Goal: Task Accomplishment & Management: Use online tool/utility

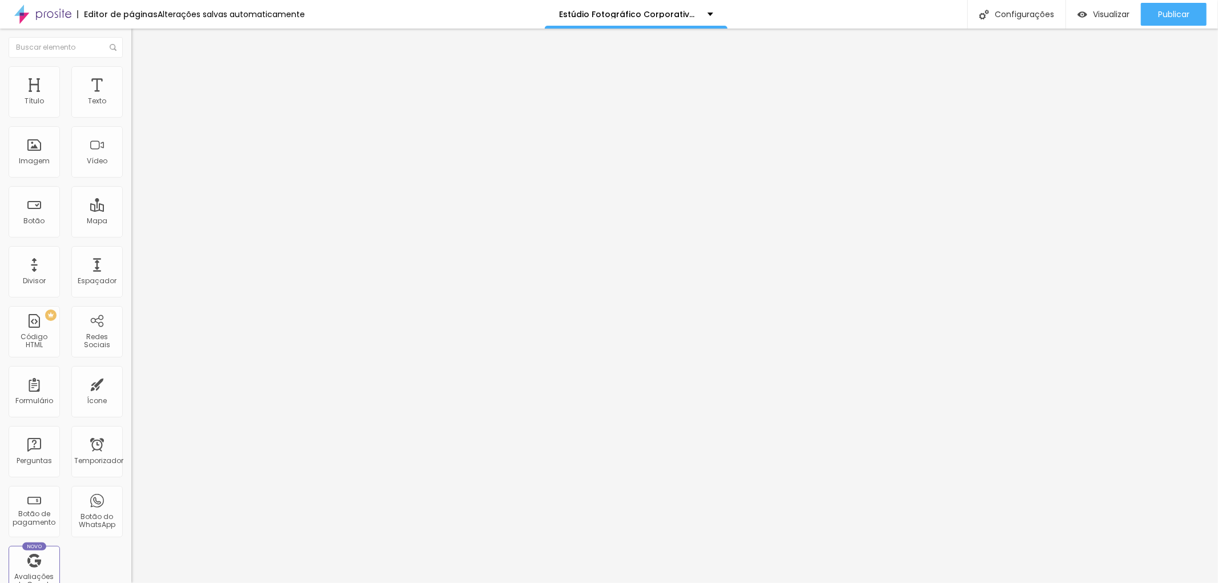
click at [142, 78] on font "Avançado" at bounding box center [161, 74] width 38 height 10
click at [131, 65] on img at bounding box center [136, 60] width 10 height 10
click at [140, 41] on img "button" at bounding box center [144, 41] width 9 height 9
click at [140, 37] on div "Editar nulo" at bounding box center [169, 41] width 59 height 9
click at [140, 42] on img "button" at bounding box center [144, 41] width 9 height 9
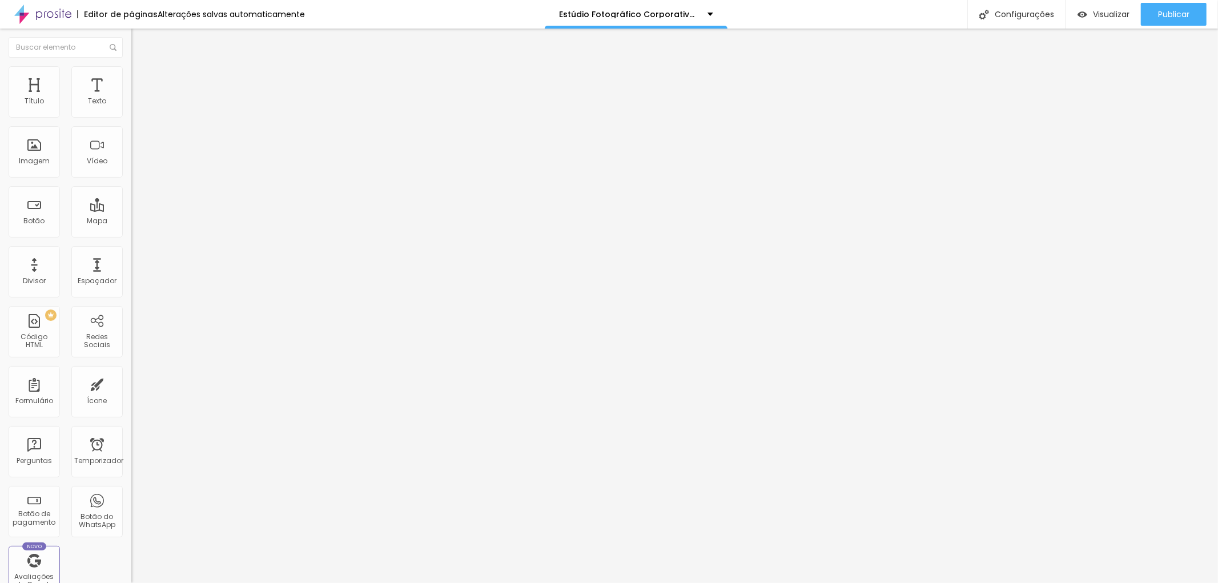
click at [142, 79] on font "Avançado" at bounding box center [161, 74] width 38 height 10
click at [142, 67] on font "Estilo" at bounding box center [151, 63] width 18 height 10
click at [131, 110] on button "button" at bounding box center [139, 104] width 16 height 12
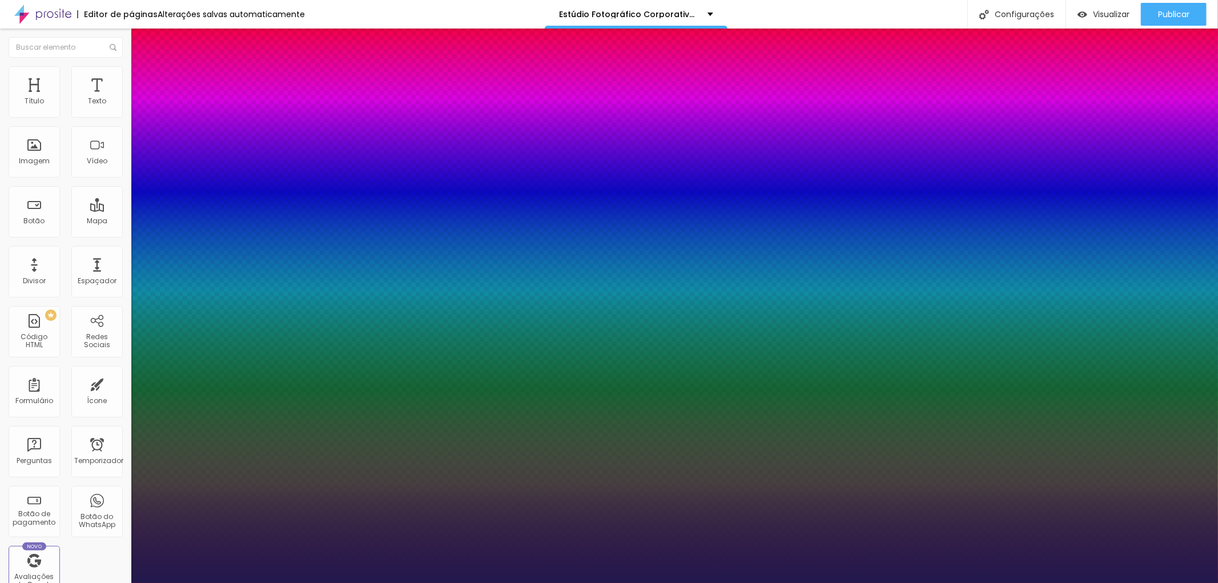
type input "1"
type input "18"
type input "1"
type input "19"
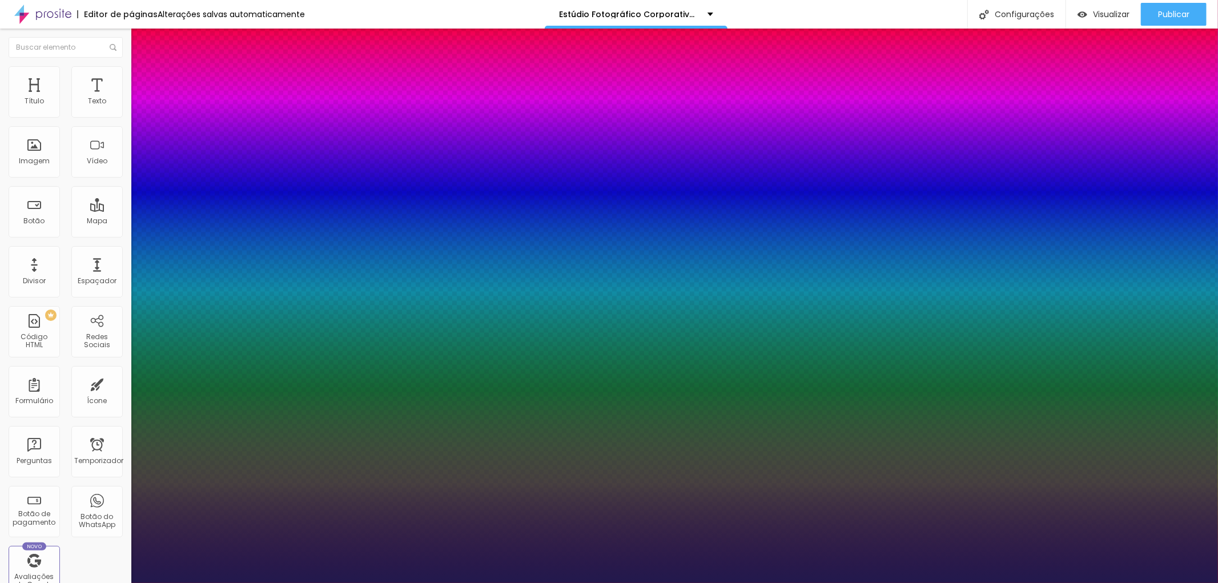
type input "19"
type input "1"
type input "18"
type input "1"
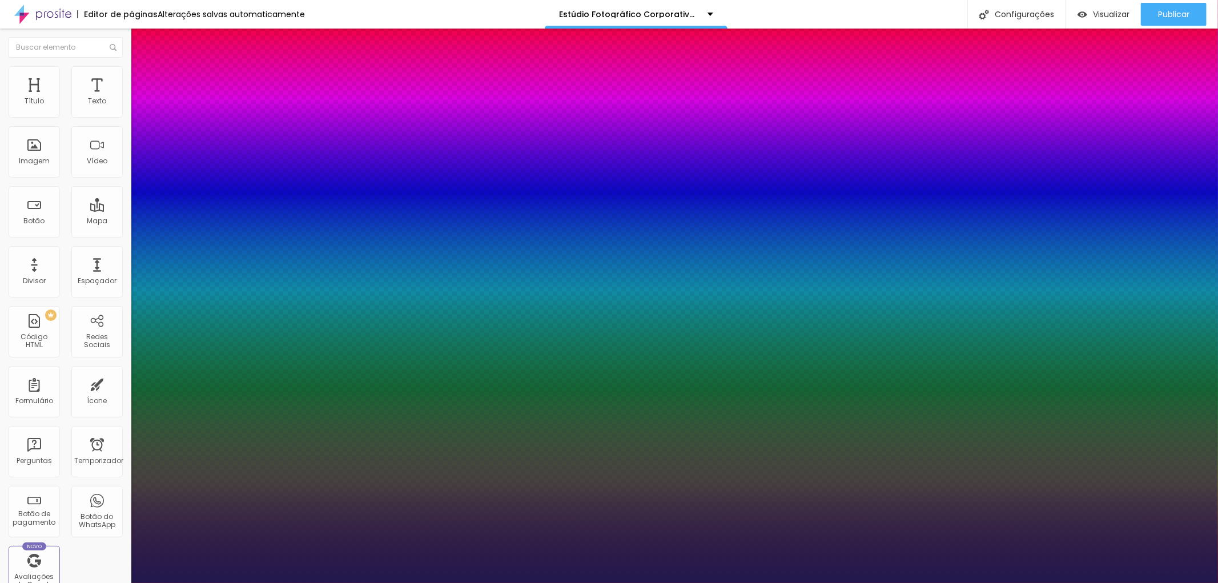
type input "16"
type input "1"
click at [616, 583] on div at bounding box center [609, 583] width 1218 height 0
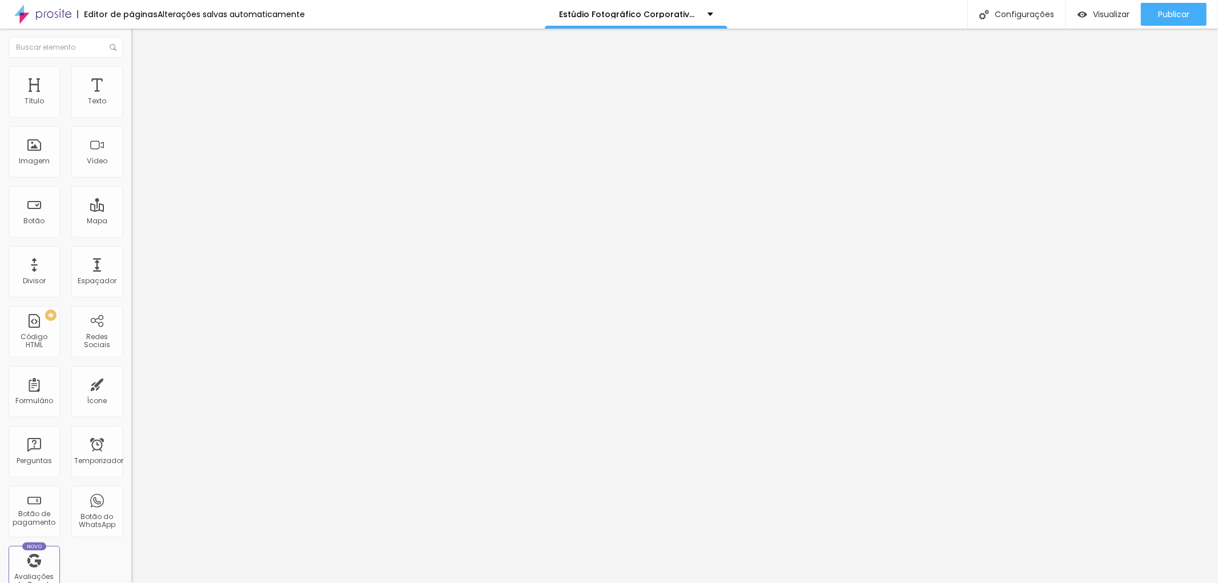
click at [131, 107] on span "Título 2" at bounding box center [150, 102] width 38 height 10
click at [131, 98] on font "Título 1" at bounding box center [150, 90] width 38 height 16
click at [131, 108] on font "Título 2" at bounding box center [150, 101] width 38 height 14
click at [131, 74] on li "Avançado" at bounding box center [196, 71] width 131 height 11
type input "13"
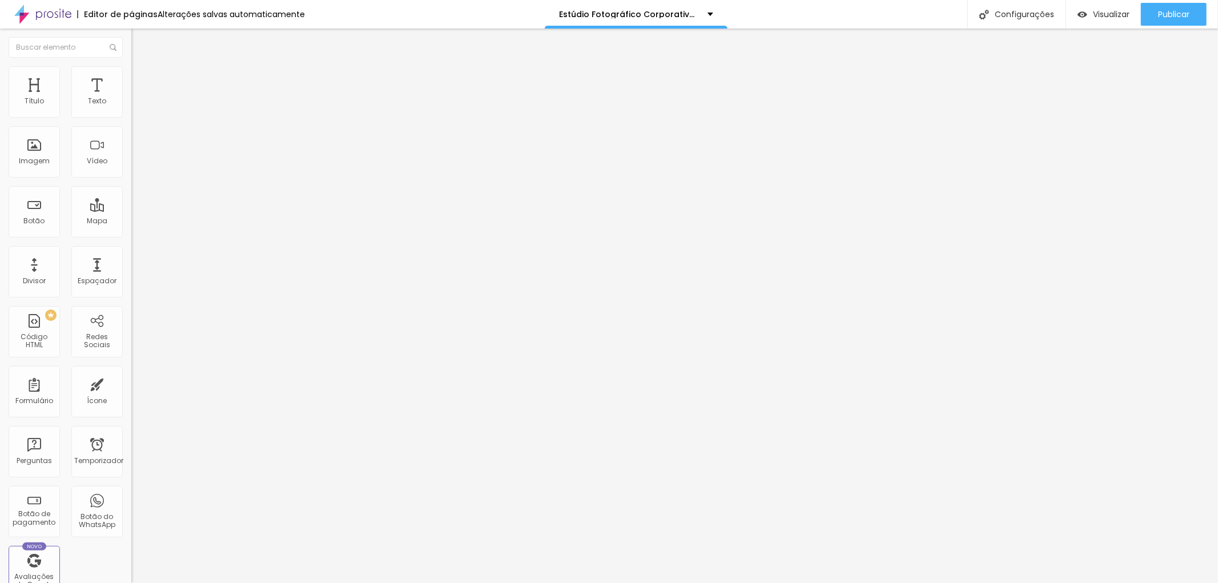
type input "13"
type input "14"
type input "15"
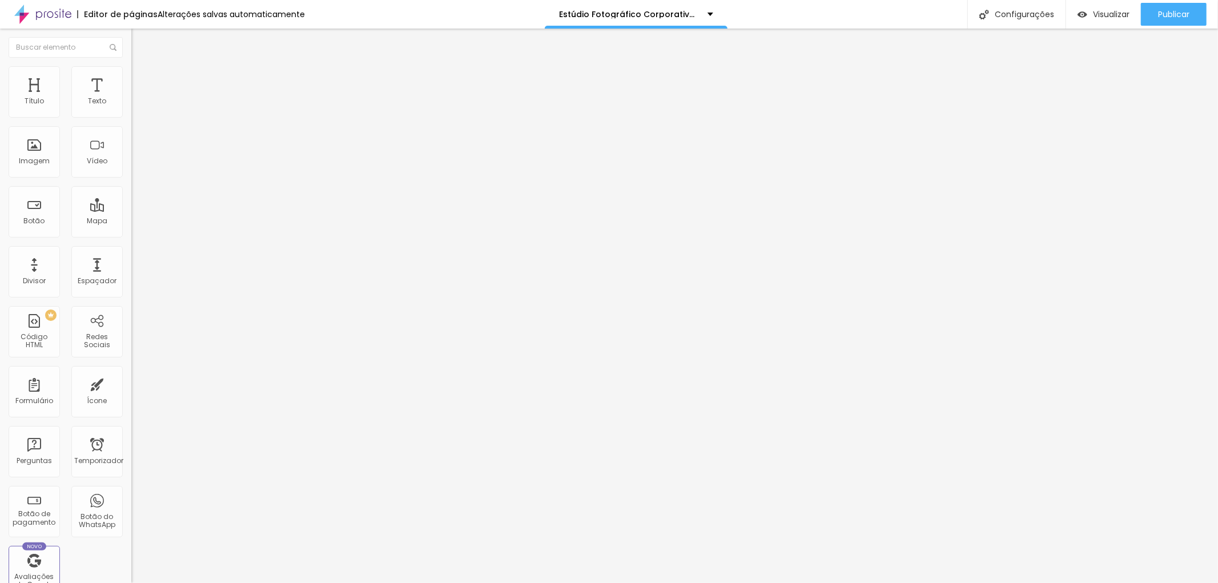
type input "18"
type input "17"
type input "16"
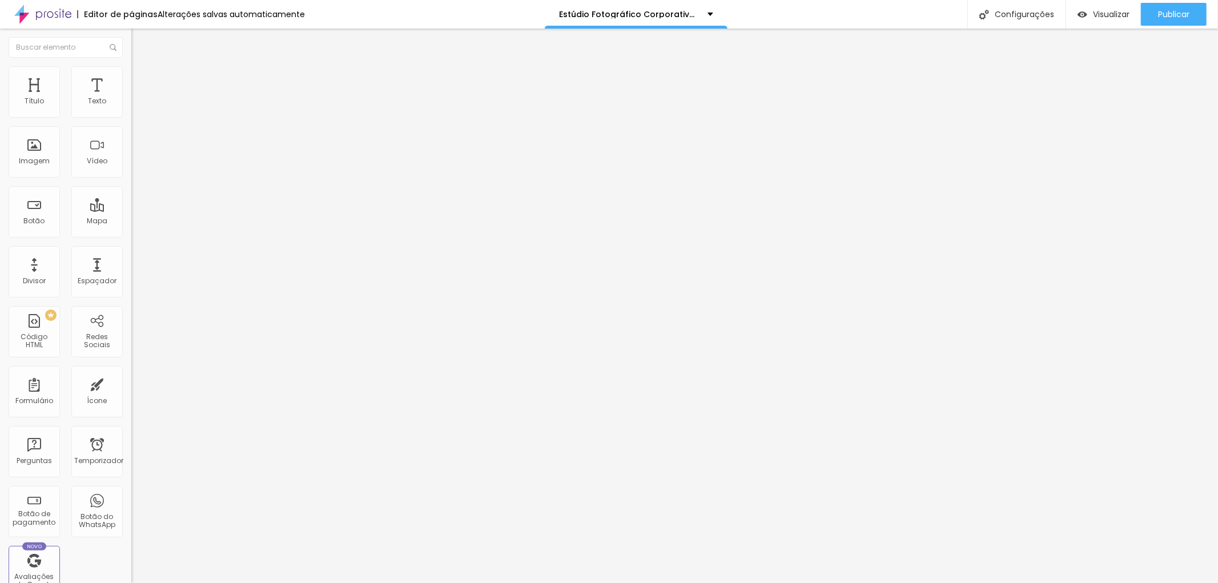
type input "16"
click at [131, 210] on input "range" at bounding box center [168, 214] width 74 height 9
type input "12"
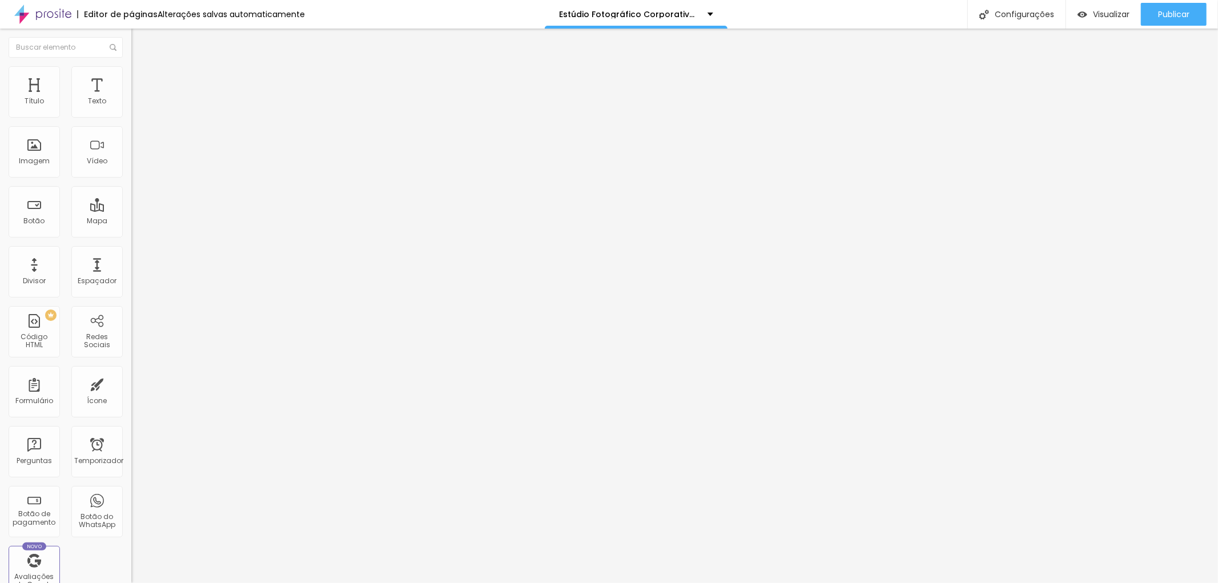
type input "13"
type input "14"
type input "15"
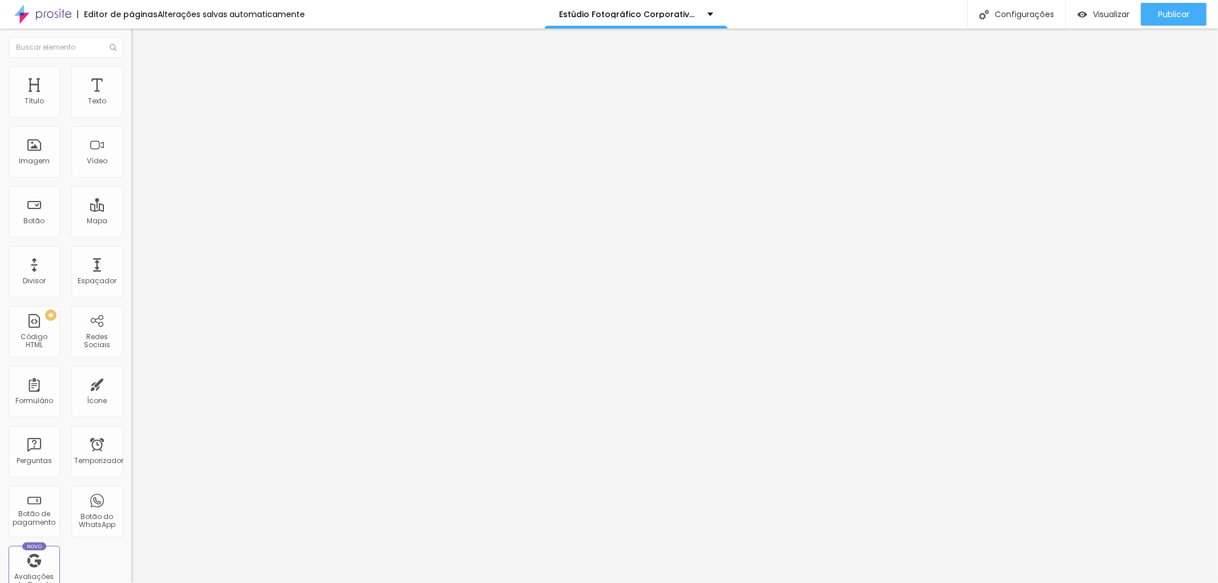
type input "15"
type input "13"
type input "12"
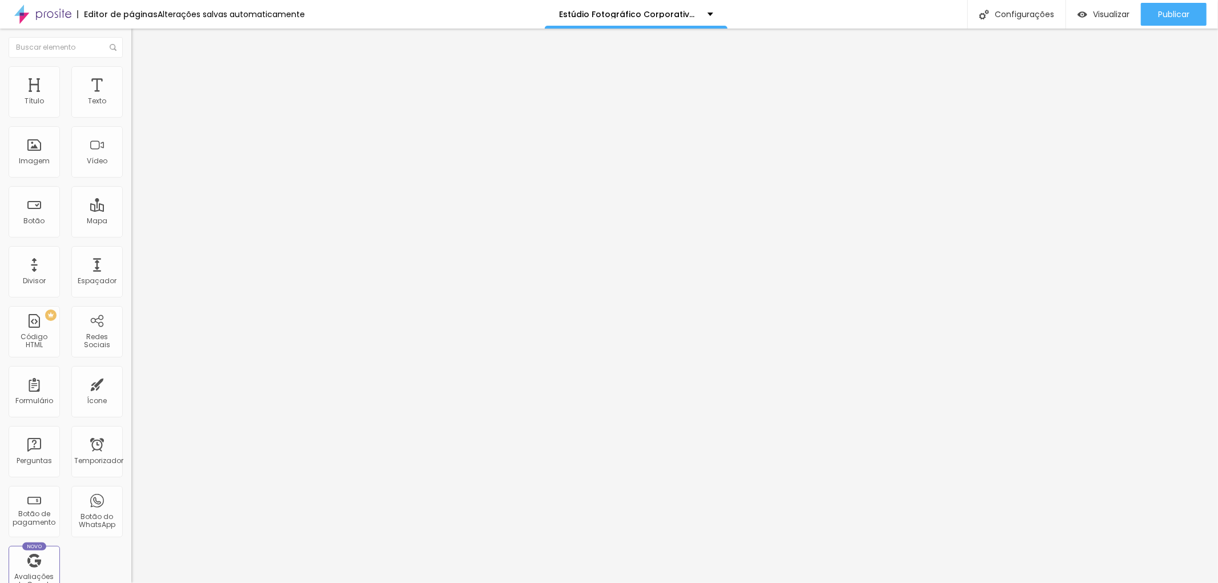
type input "6"
click at [131, 372] on input "range" at bounding box center [168, 376] width 74 height 9
click at [131, 65] on img at bounding box center [136, 60] width 10 height 10
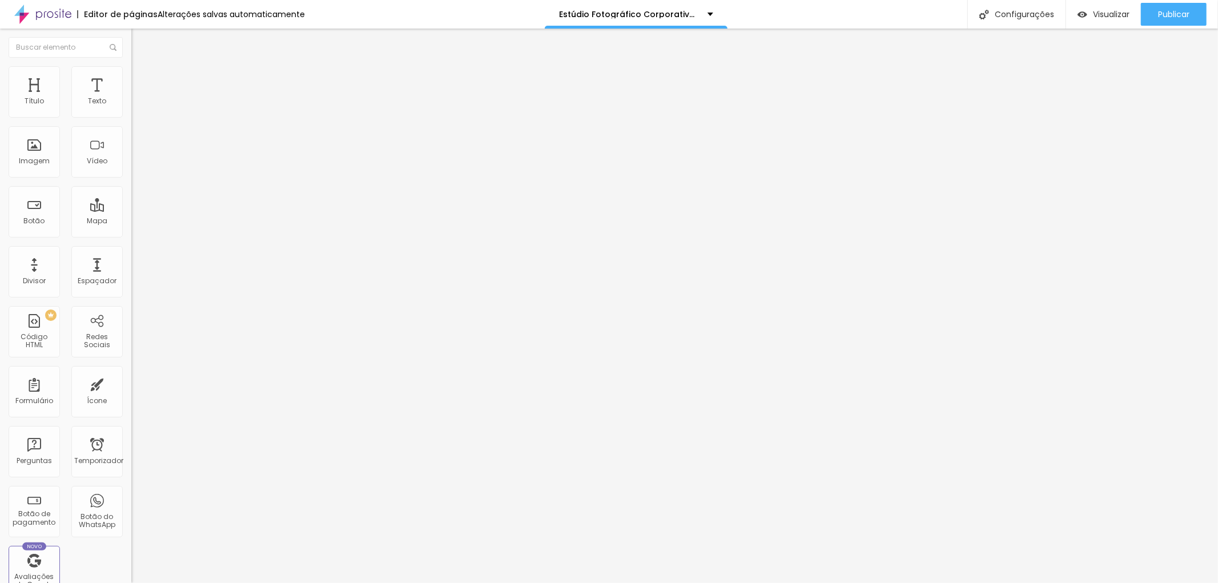
click at [131, 98] on font "Título 1" at bounding box center [150, 90] width 38 height 16
click at [131, 117] on font "Título 3" at bounding box center [147, 110] width 33 height 13
click at [131, 127] on font "Título 4" at bounding box center [146, 121] width 31 height 11
click at [172, 127] on font "H4" at bounding box center [176, 123] width 9 height 10
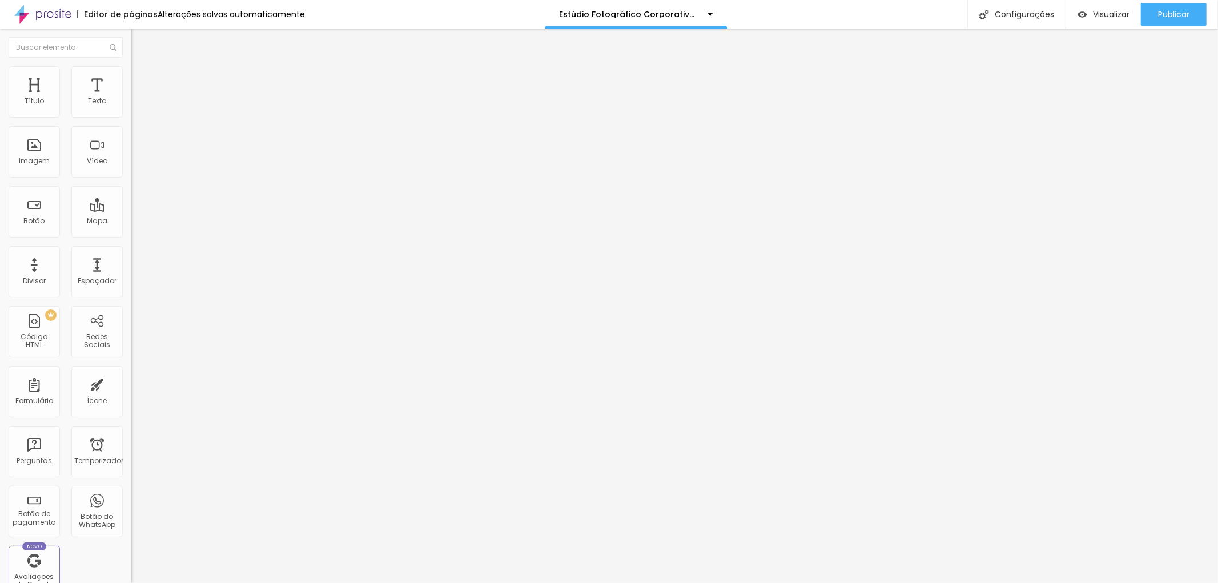
click at [137, 167] on icon "button" at bounding box center [139, 165] width 5 height 5
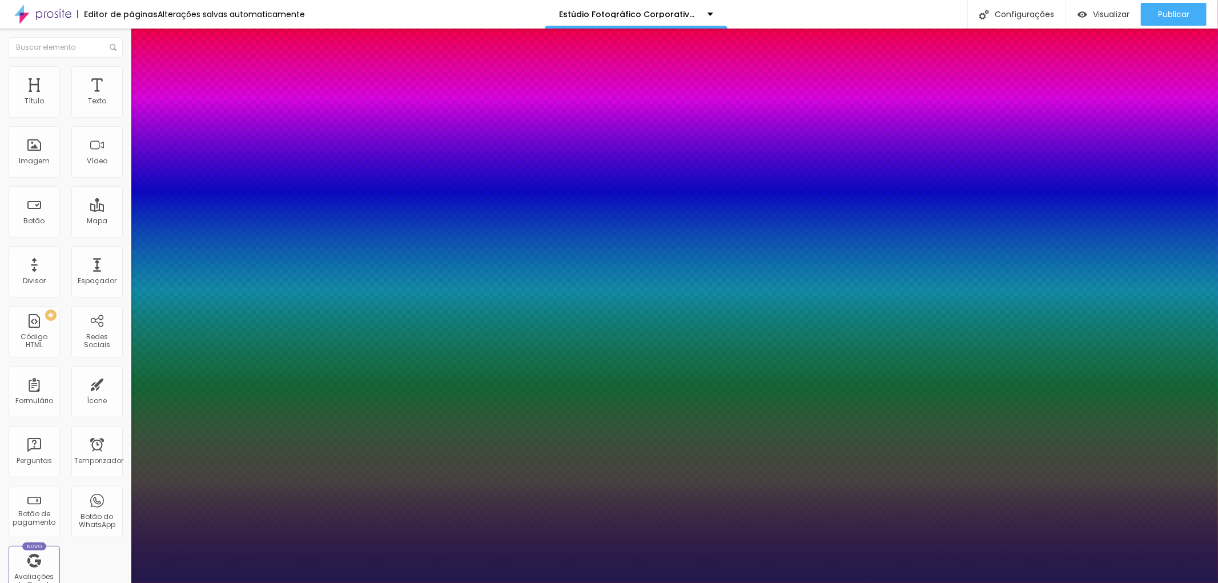
type input "1"
select select "MontserratBold"
type input "1"
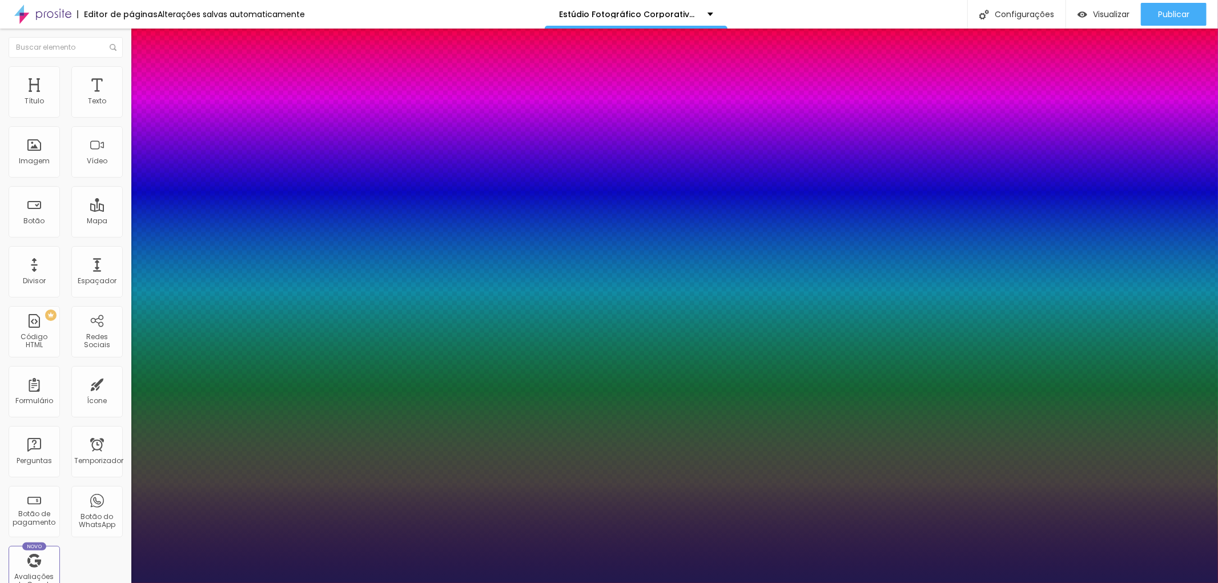
click at [568, 583] on div at bounding box center [609, 583] width 1218 height 0
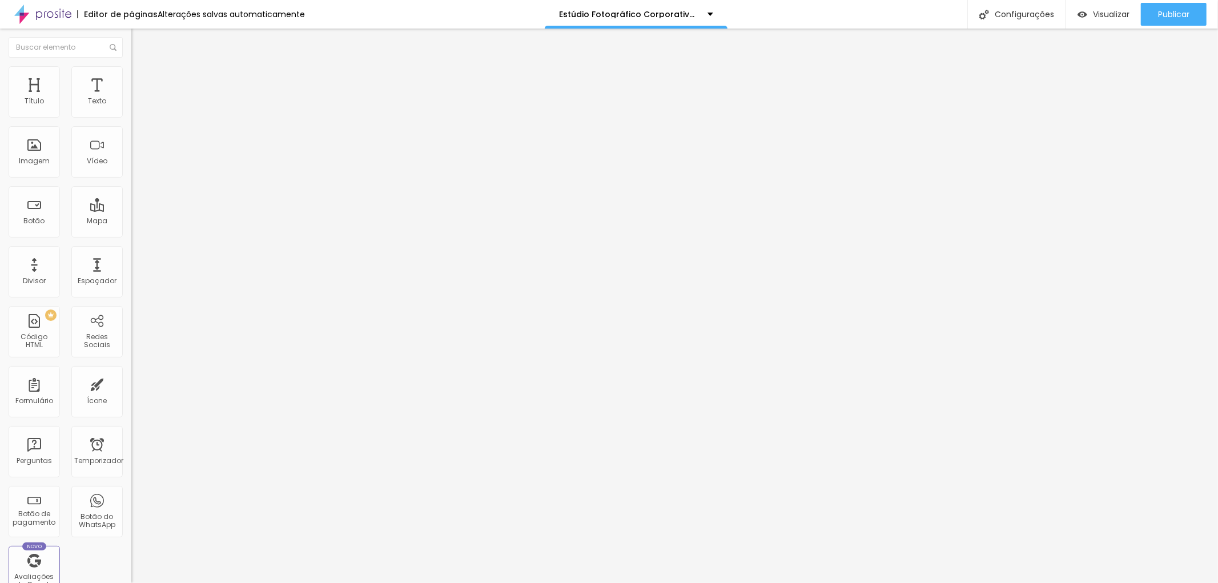
click at [137, 167] on icon "button" at bounding box center [139, 165] width 5 height 5
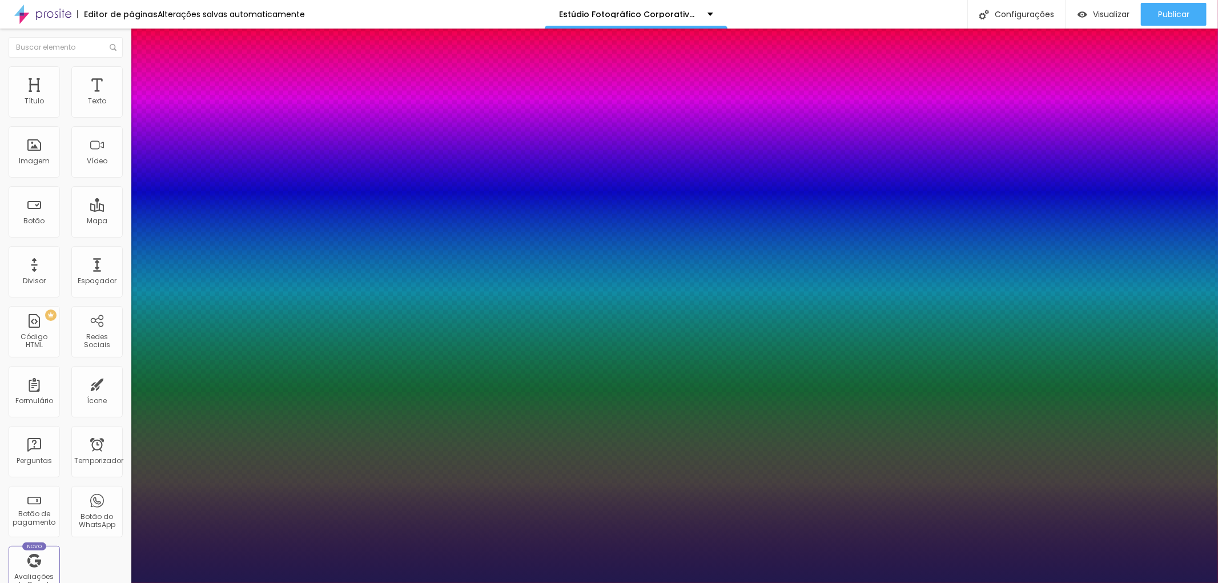
type input "1"
click at [61, 583] on div at bounding box center [609, 583] width 1218 height 0
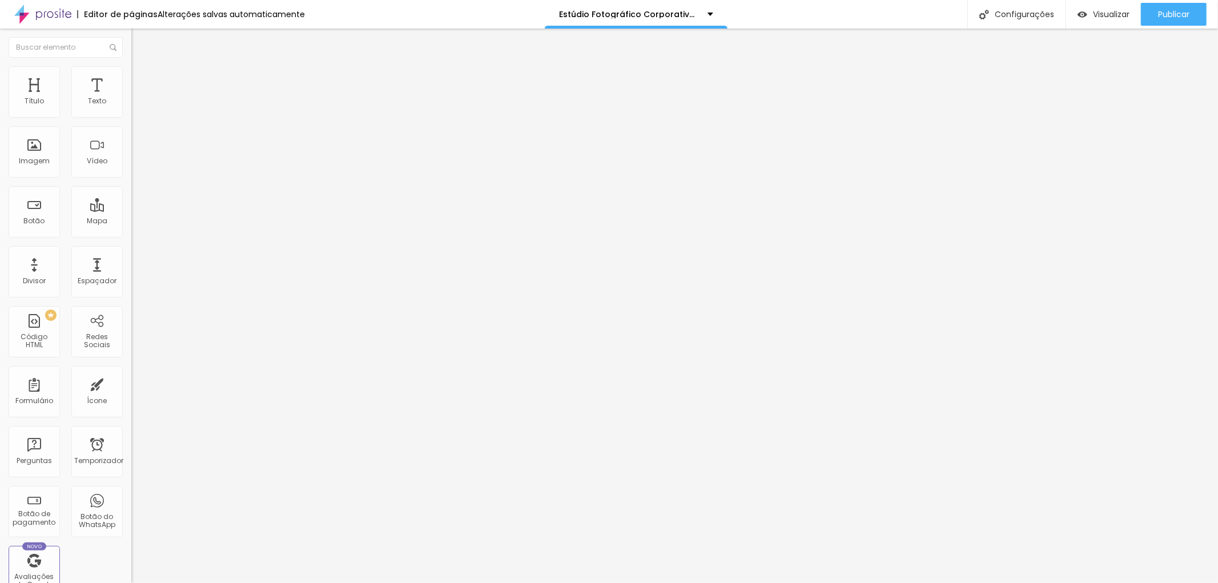
click at [131, 210] on button "button" at bounding box center [139, 204] width 16 height 12
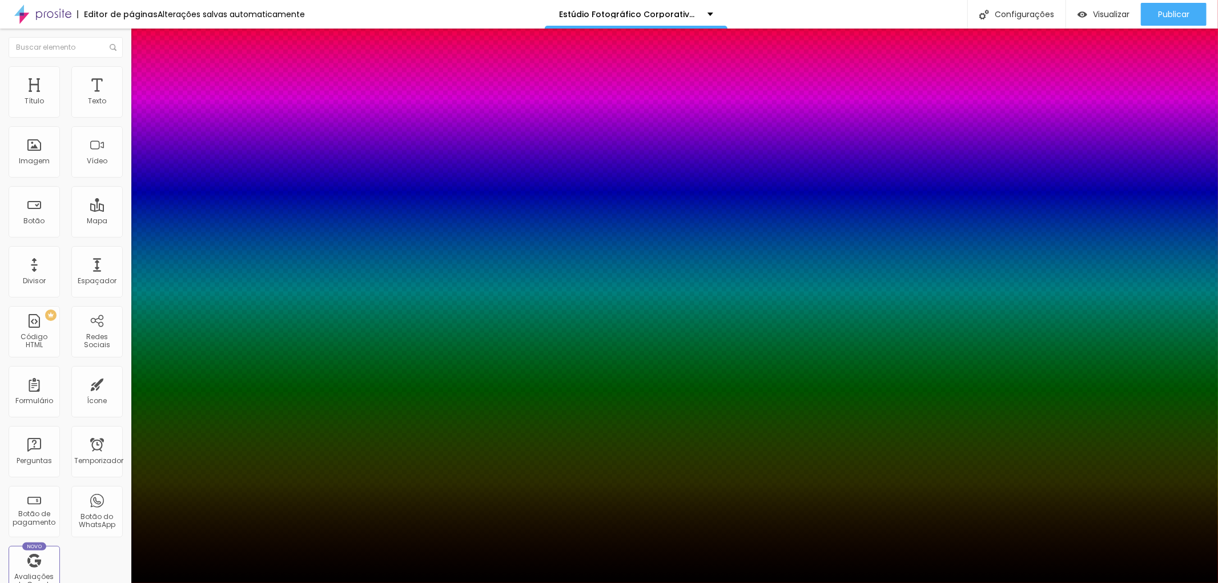
click at [118, 583] on div at bounding box center [609, 583] width 1218 height 0
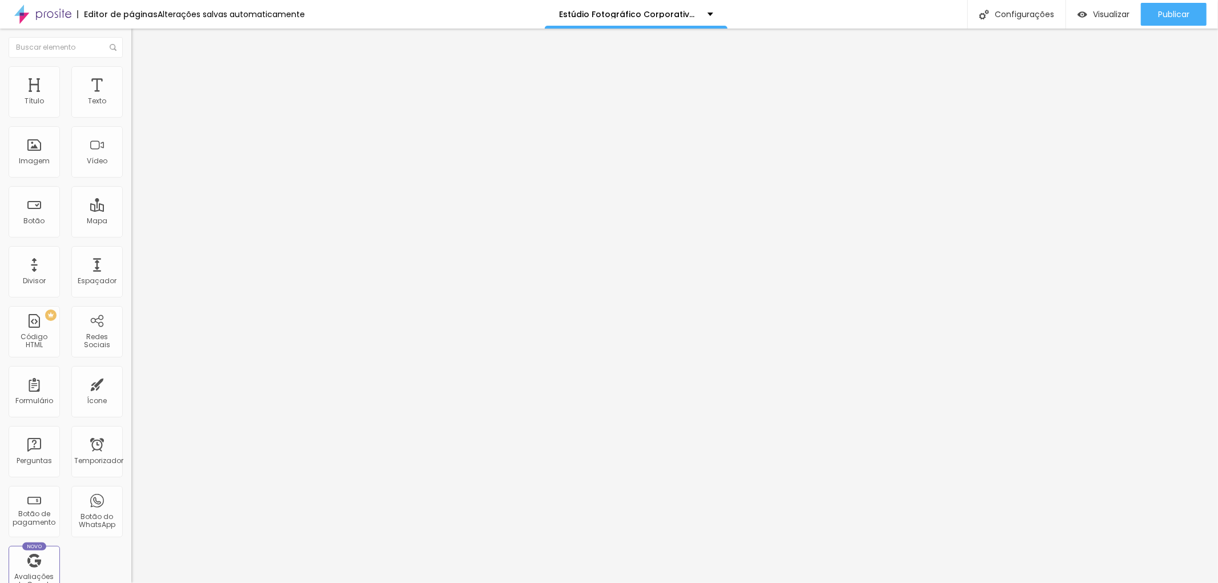
click at [136, 169] on icon "button" at bounding box center [139, 165] width 7 height 7
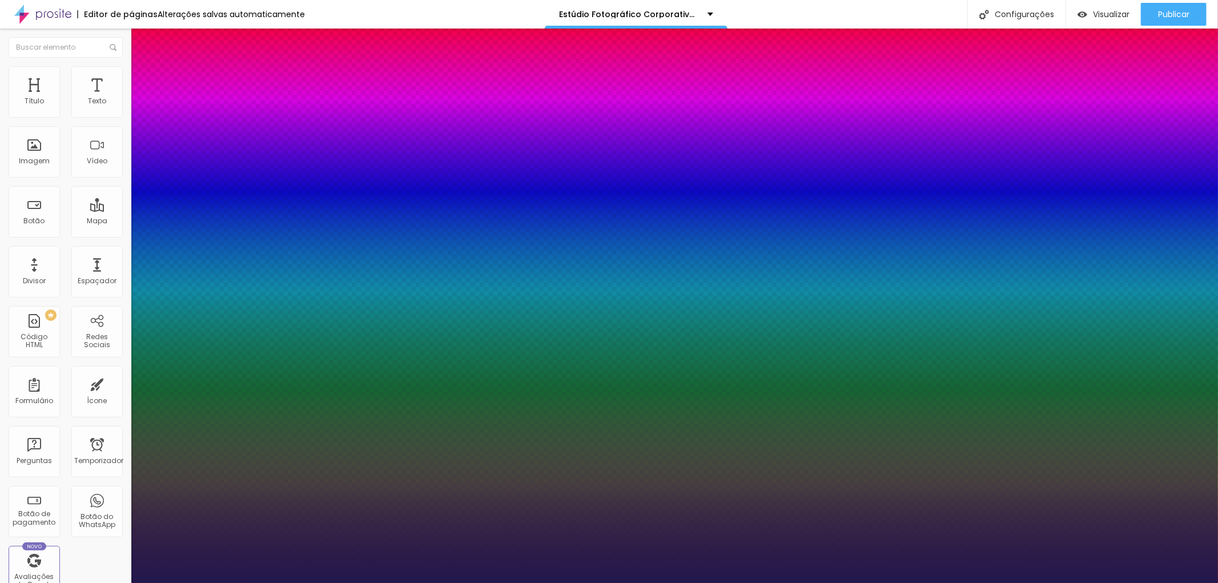
type input "1"
select select "OpenSans"
type input "1"
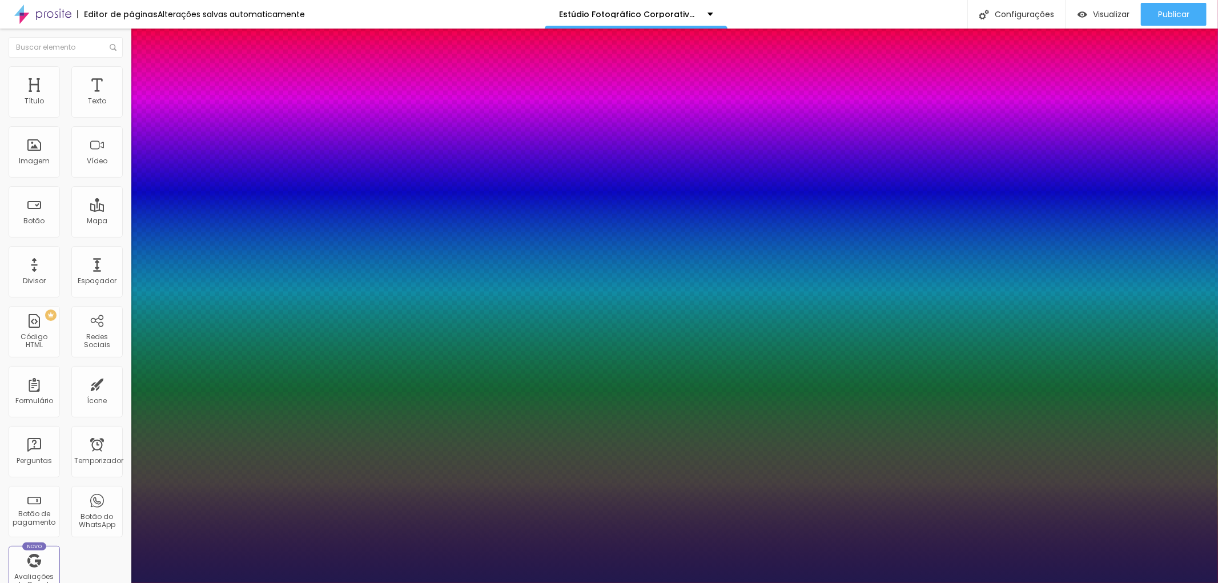
click at [228, 583] on div at bounding box center [609, 583] width 1218 height 0
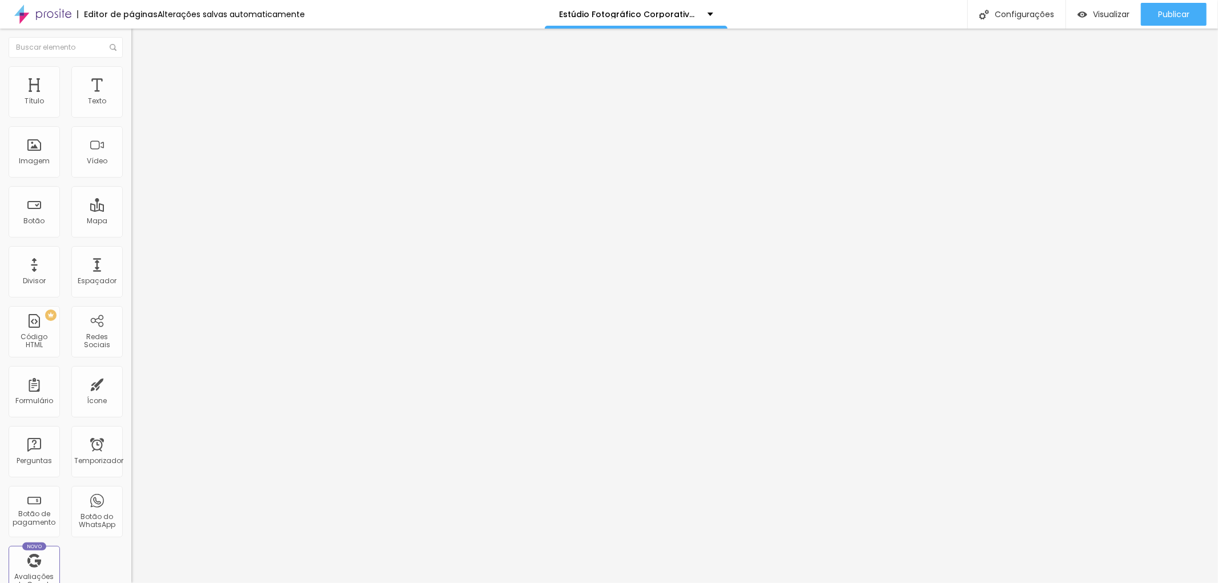
click at [131, 172] on button "button" at bounding box center [139, 166] width 16 height 12
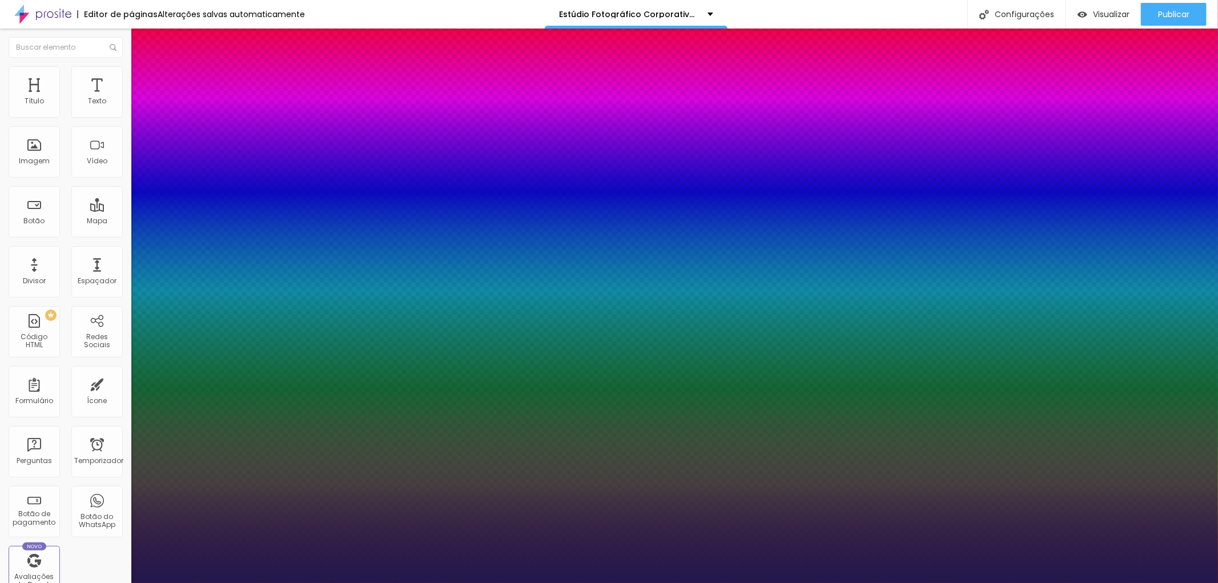
type input "1"
select select "MontserratBold"
type input "1"
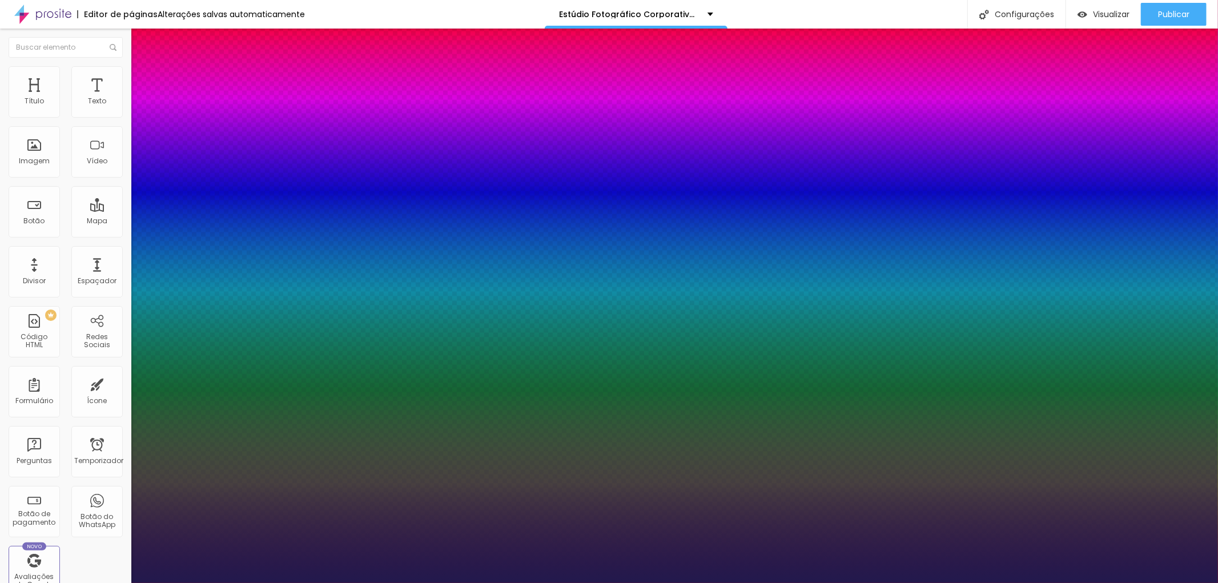
click at [254, 583] on div at bounding box center [609, 583] width 1218 height 0
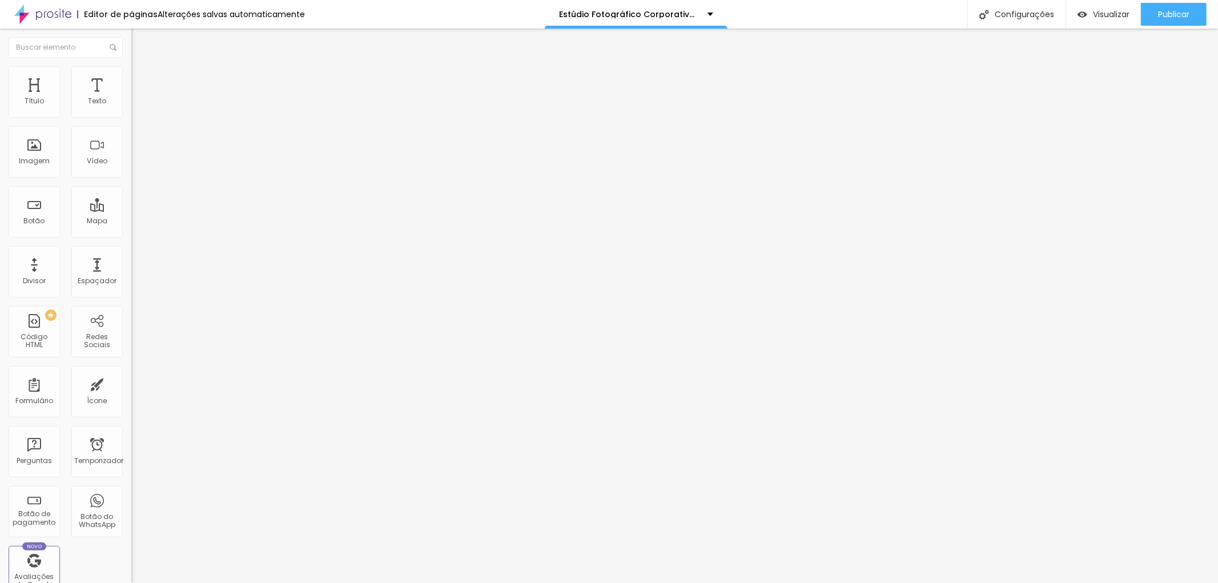
click at [137, 105] on icon "button" at bounding box center [139, 103] width 5 height 5
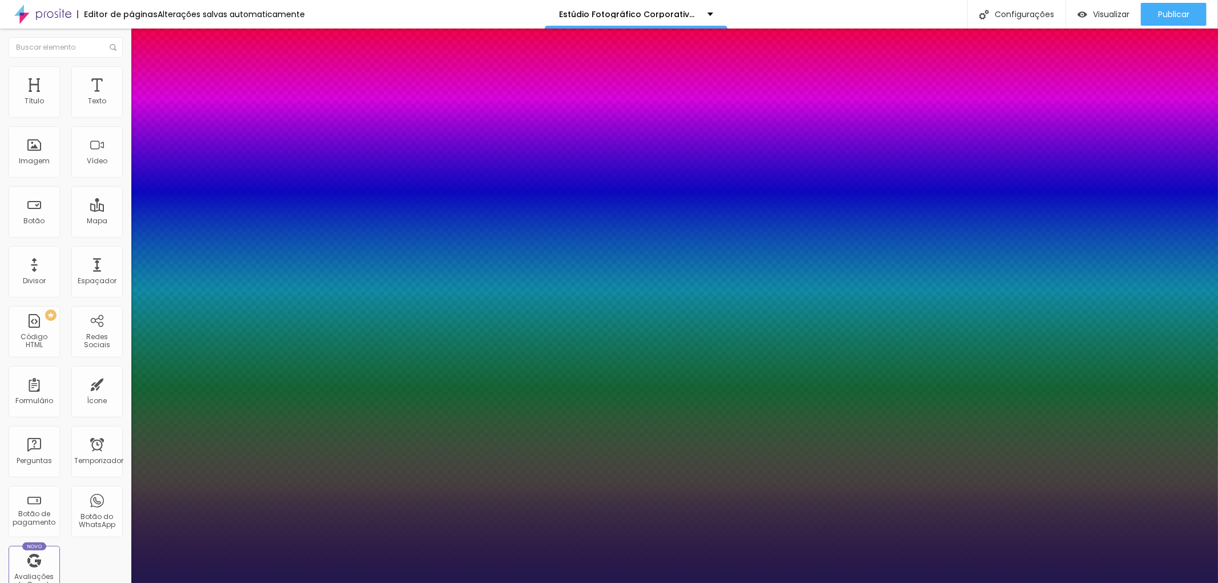
type input "1"
select select "OpenSans"
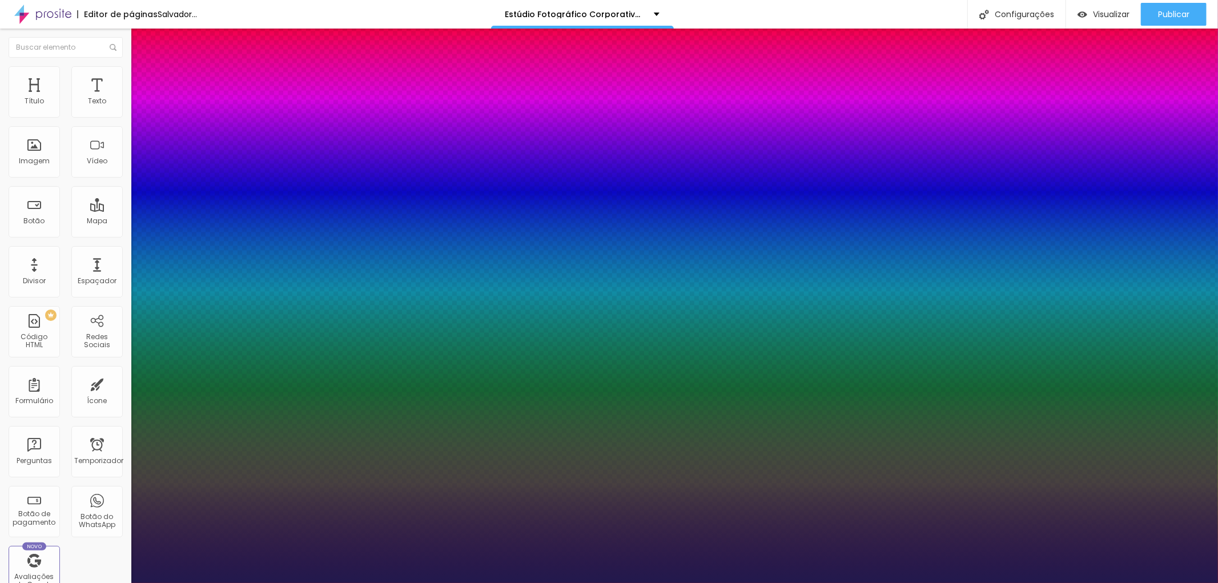
type input "1"
click at [236, 583] on div at bounding box center [609, 583] width 1218 height 0
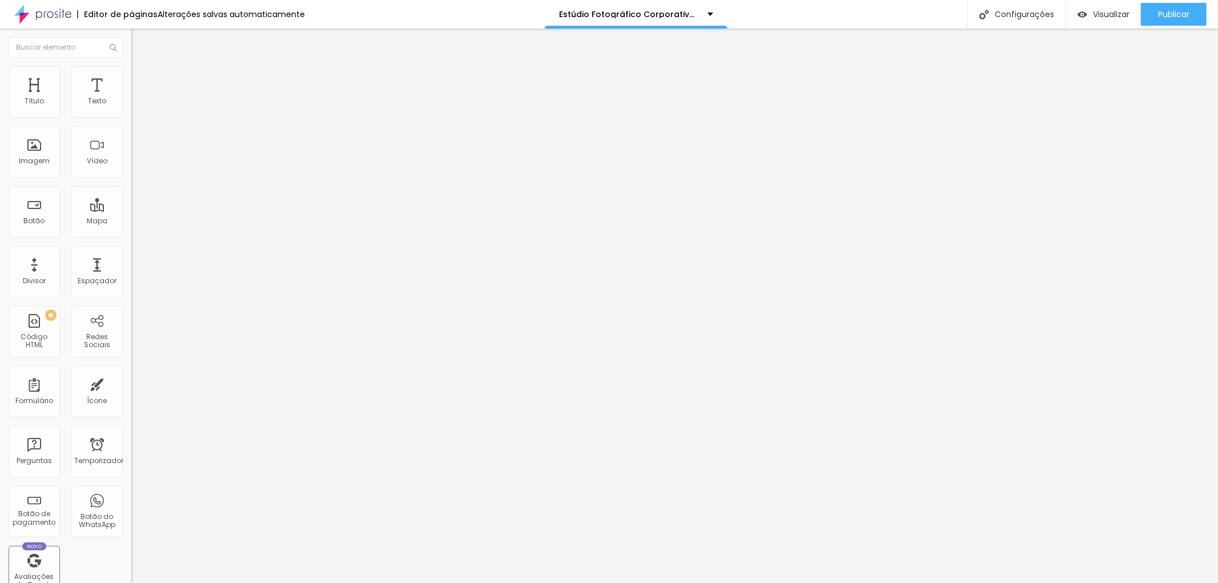
click at [136, 106] on icon "button" at bounding box center [139, 102] width 7 height 7
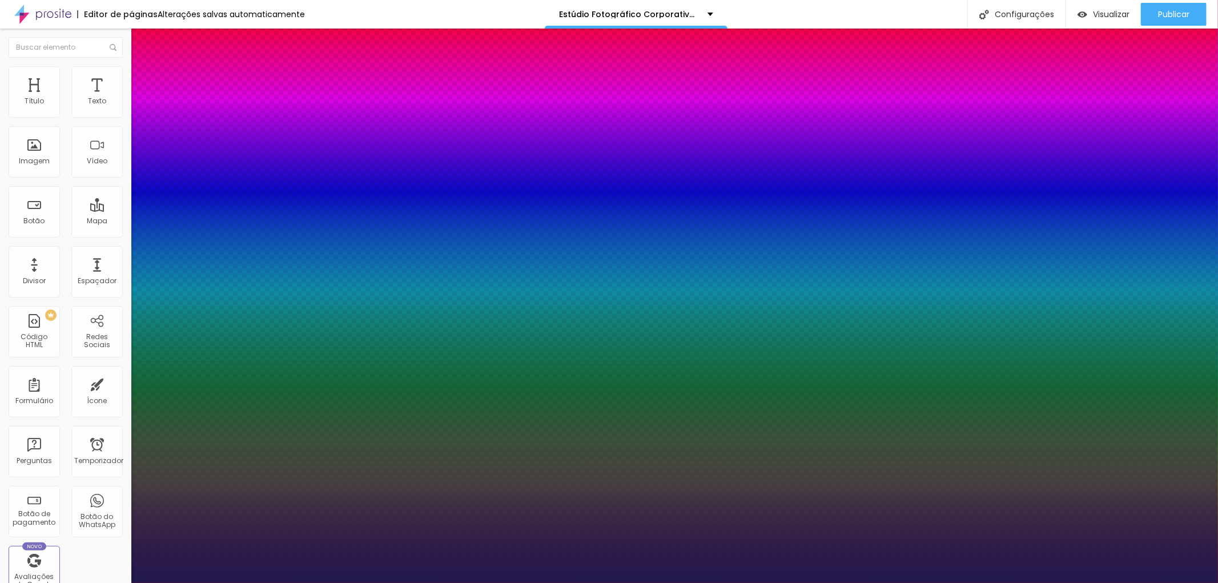
type input "1"
click at [610, 583] on div at bounding box center [609, 583] width 1218 height 0
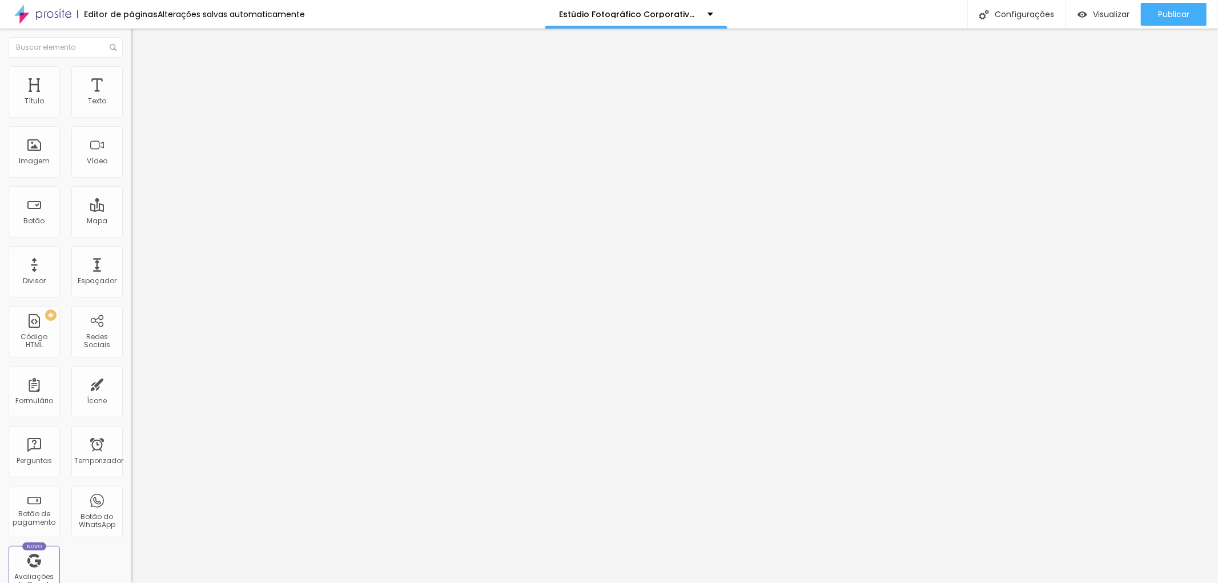
click at [142, 77] on font "Estilo" at bounding box center [151, 74] width 18 height 10
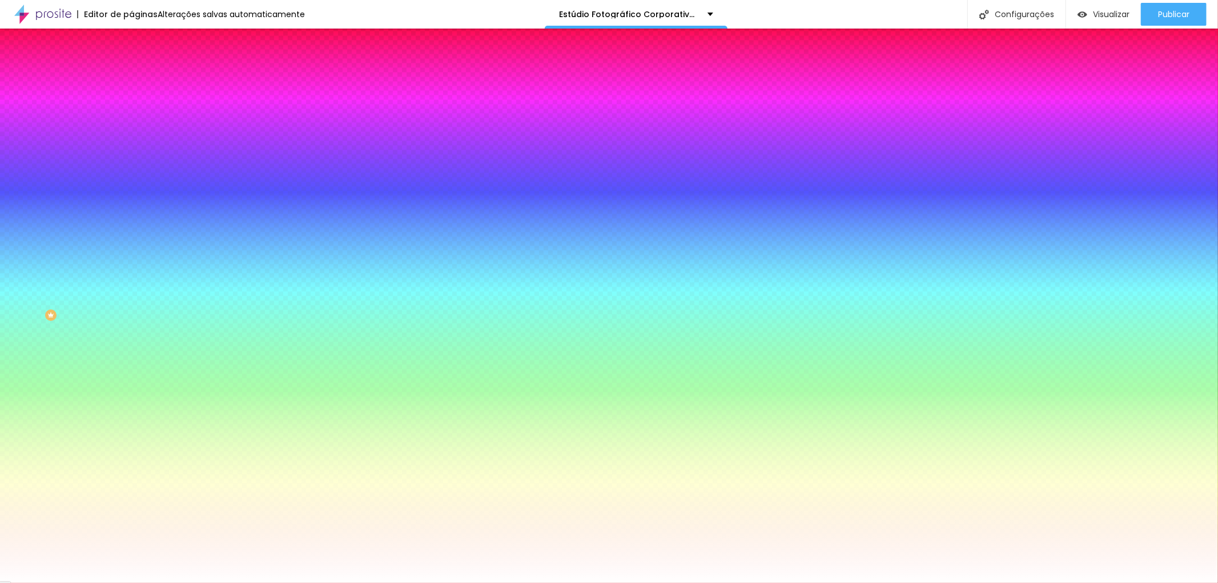
click at [131, 78] on li "Avançado" at bounding box center [196, 83] width 131 height 11
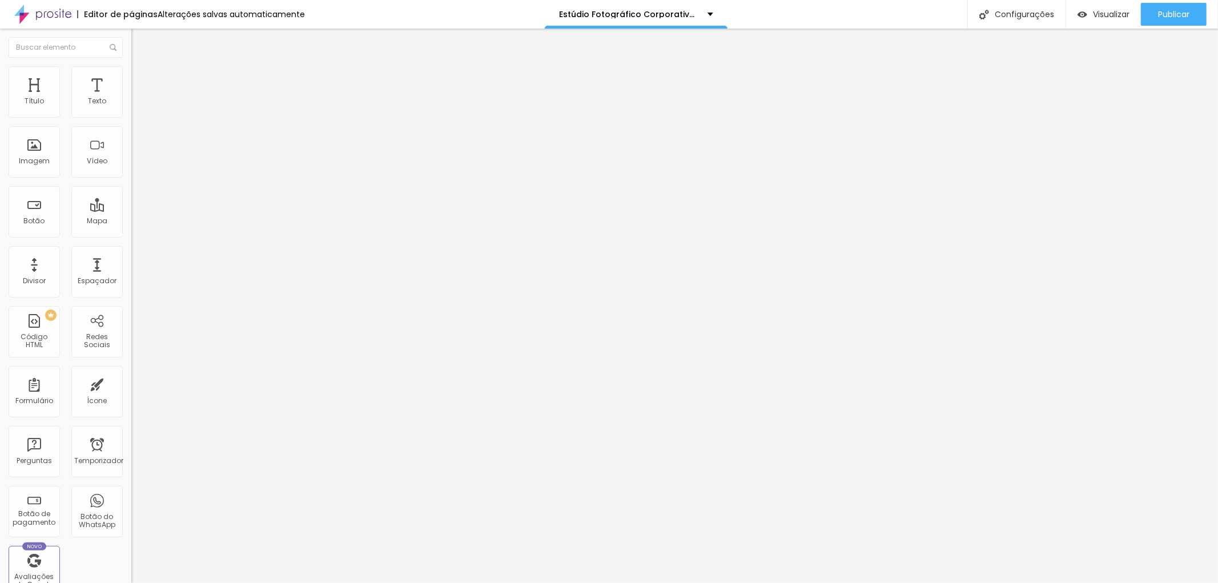
click at [131, 66] on li "Conteúdo" at bounding box center [196, 60] width 131 height 11
click at [131, 70] on li "Avançado" at bounding box center [196, 71] width 131 height 11
click at [131, 75] on ul "Estilo Avançado" at bounding box center [196, 66] width 131 height 23
click at [131, 66] on li "Estilo" at bounding box center [196, 60] width 131 height 11
click at [136, 169] on icon "button" at bounding box center [139, 165] width 7 height 7
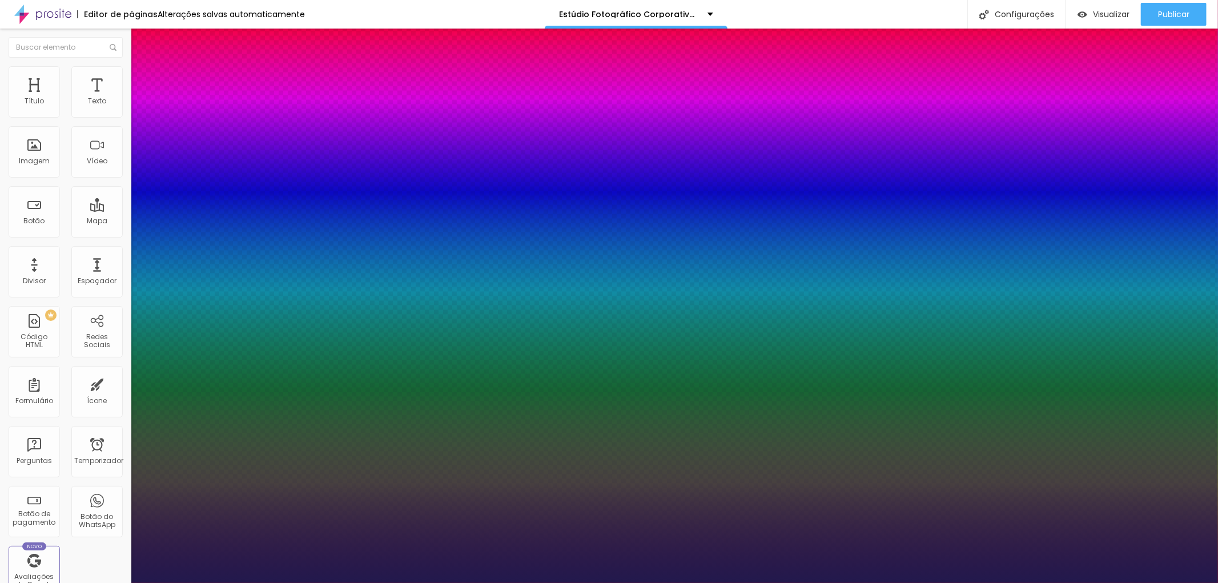
type input "1"
click at [512, 583] on div at bounding box center [609, 583] width 1218 height 0
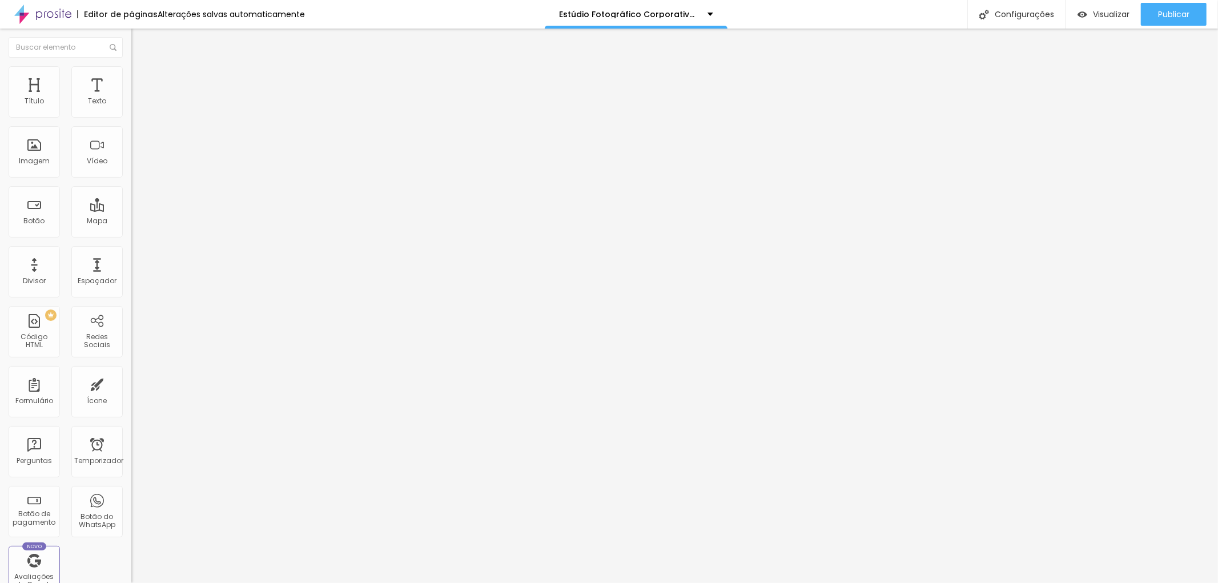
click at [131, 75] on li "Avançado" at bounding box center [196, 71] width 131 height 11
click at [142, 67] on font "Estilo" at bounding box center [151, 63] width 18 height 10
click at [142, 78] on font "Avançado" at bounding box center [161, 74] width 38 height 10
click at [142, 77] on font "Avançado" at bounding box center [161, 74] width 38 height 10
click at [131, 65] on li "Estilo" at bounding box center [196, 60] width 131 height 11
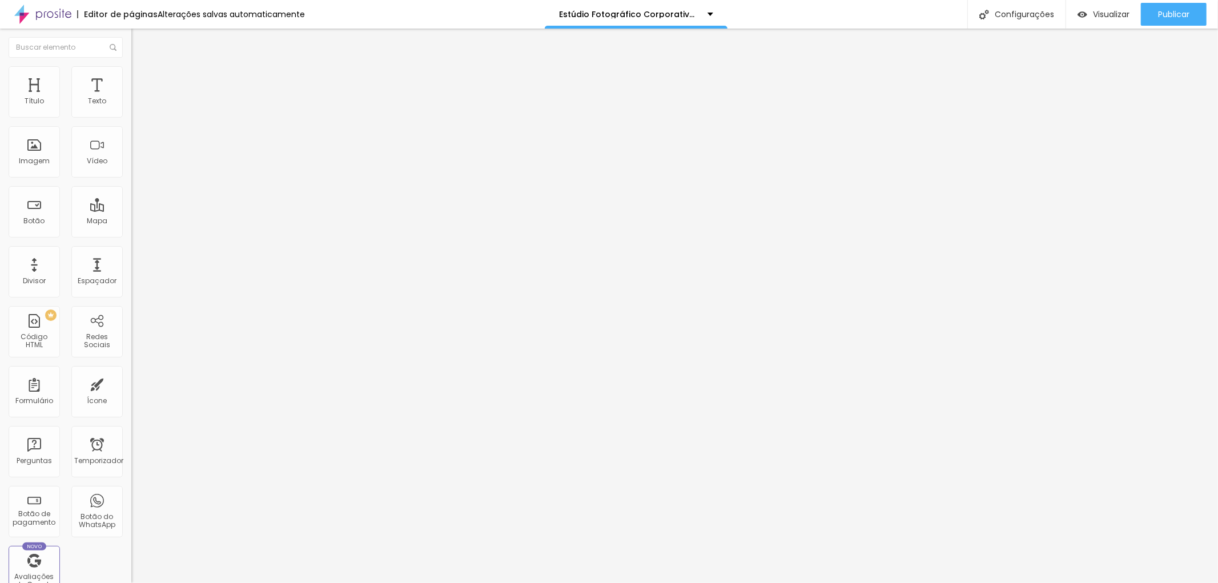
click at [142, 77] on font "Avançado" at bounding box center [161, 74] width 38 height 10
click at [131, 72] on img at bounding box center [136, 71] width 10 height 10
click at [131, 66] on li "Estilo" at bounding box center [196, 60] width 131 height 11
click at [142, 67] on font "Estilo" at bounding box center [151, 63] width 18 height 10
click at [142, 78] on font "Avançado" at bounding box center [161, 74] width 38 height 10
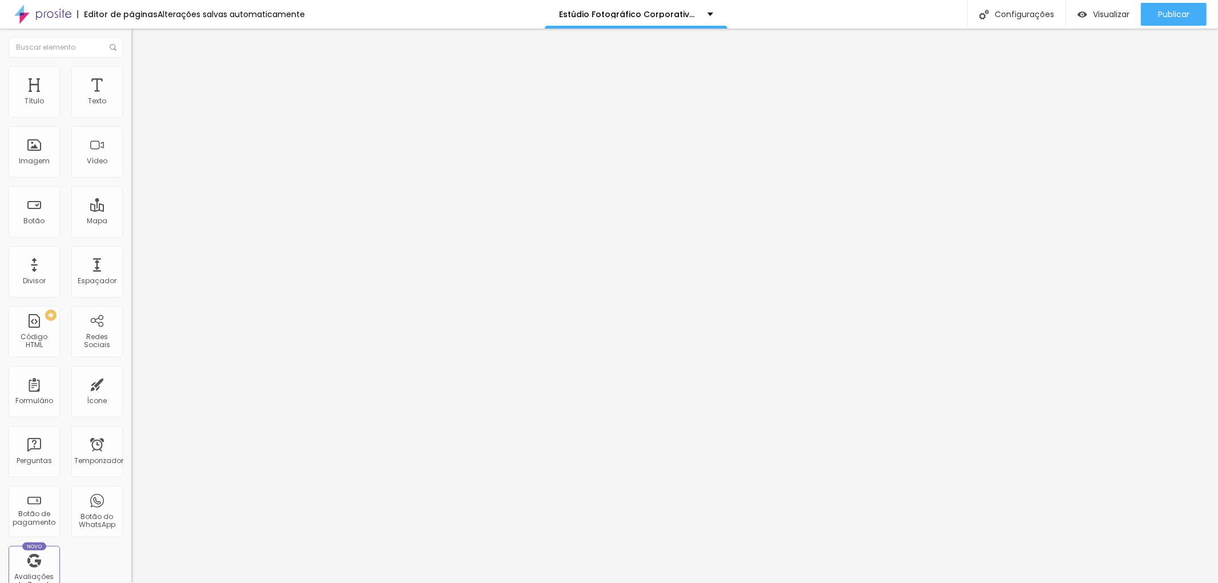
click at [131, 74] on li "Avançado" at bounding box center [196, 71] width 131 height 11
type input "21"
type input "36"
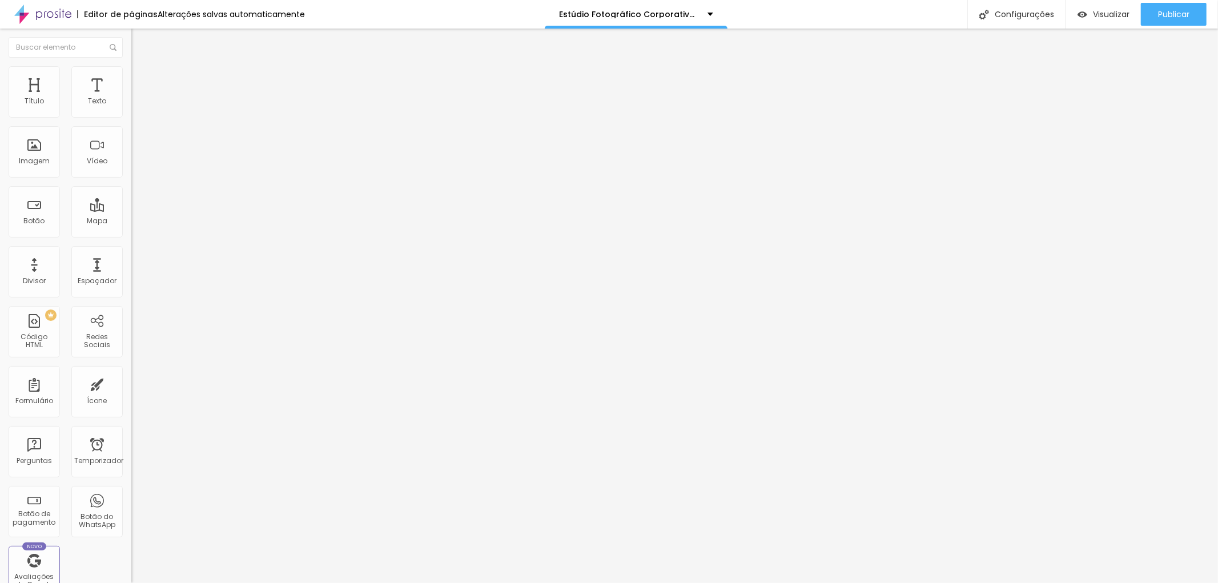
type input "39"
type input "42"
type input "43"
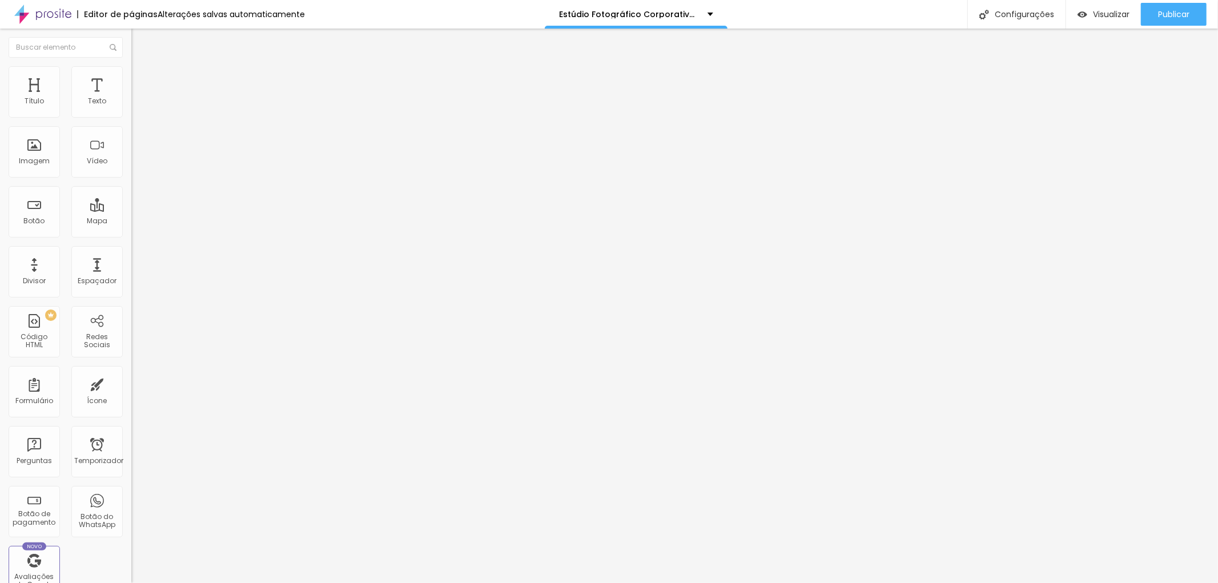
type input "43"
type input "44"
type input "51"
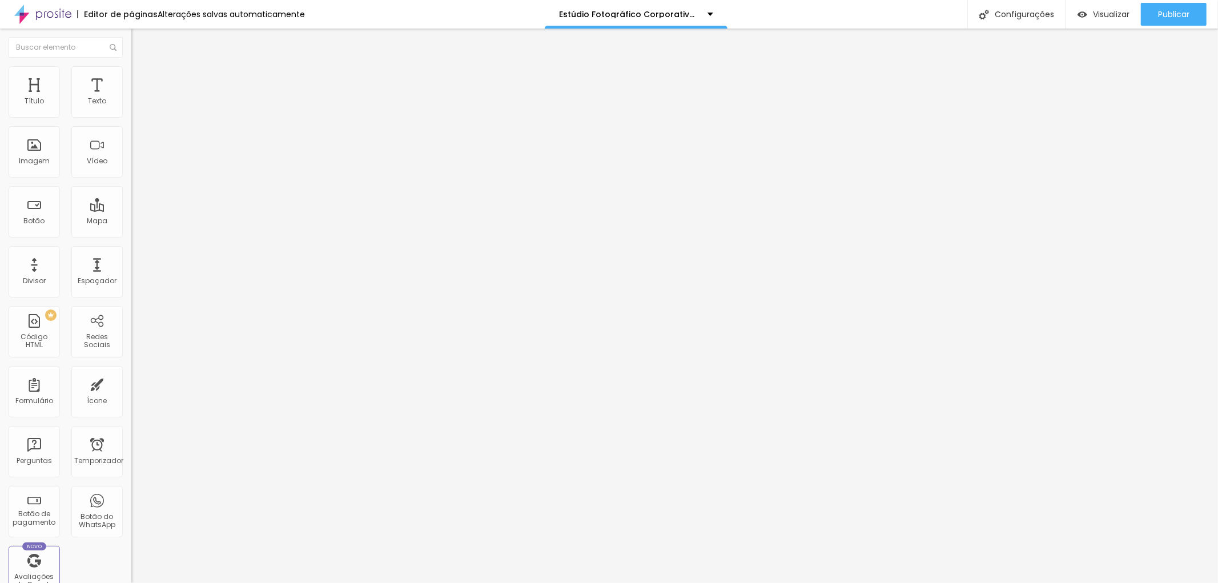
type input "59"
type input "63"
type input "61"
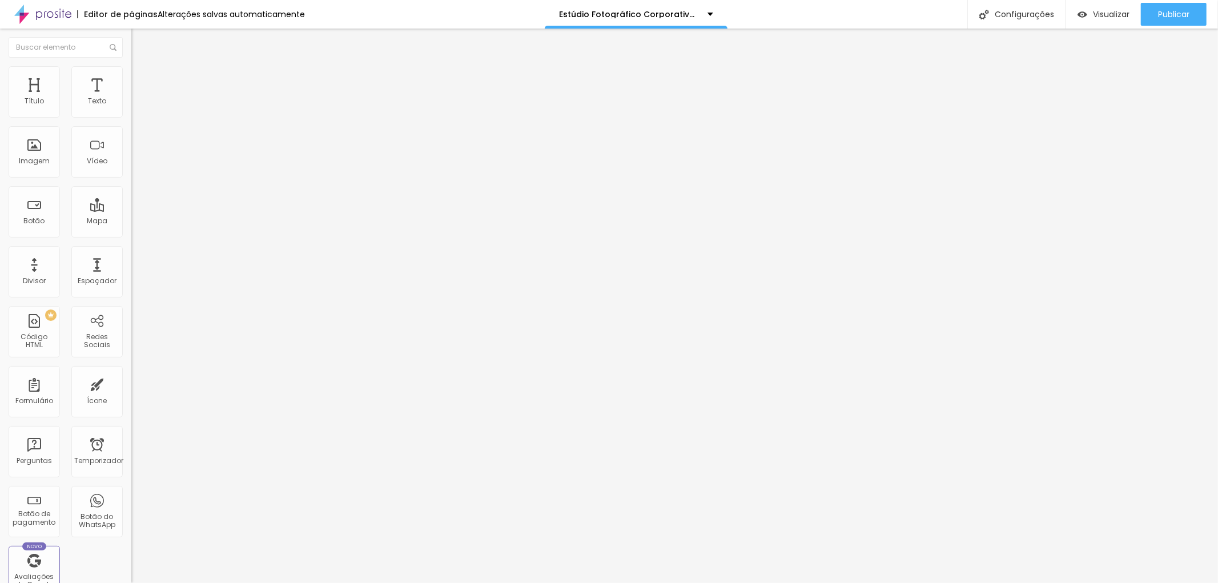
type input "61"
type input "59"
type input "56"
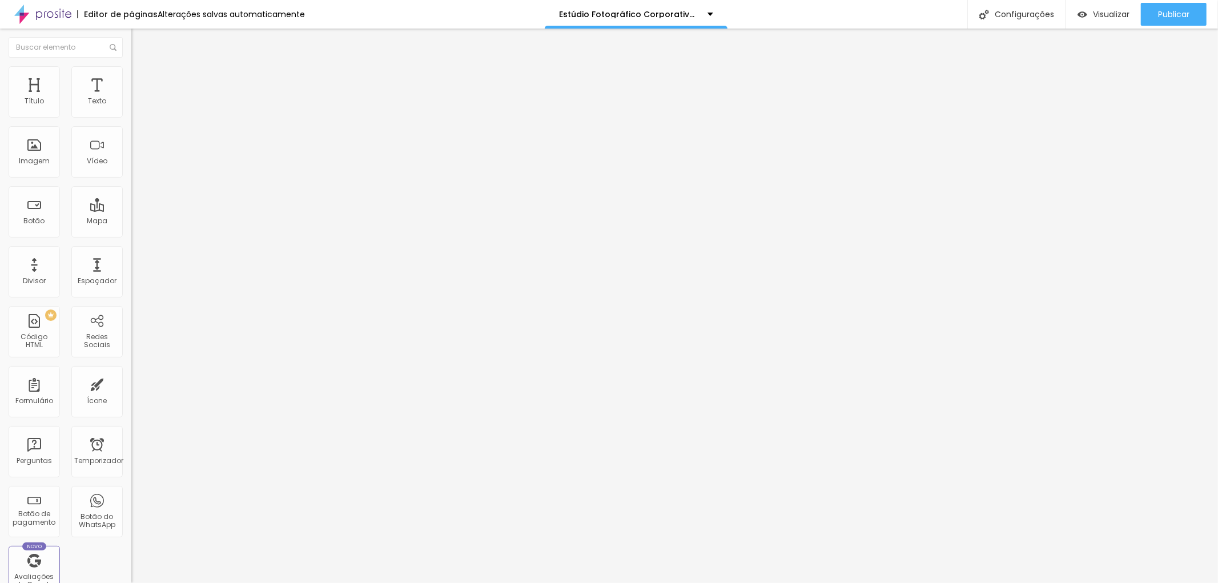
type input "55"
type input "54"
drag, startPoint x: 37, startPoint y: 112, endPoint x: 64, endPoint y: 121, distance: 28.4
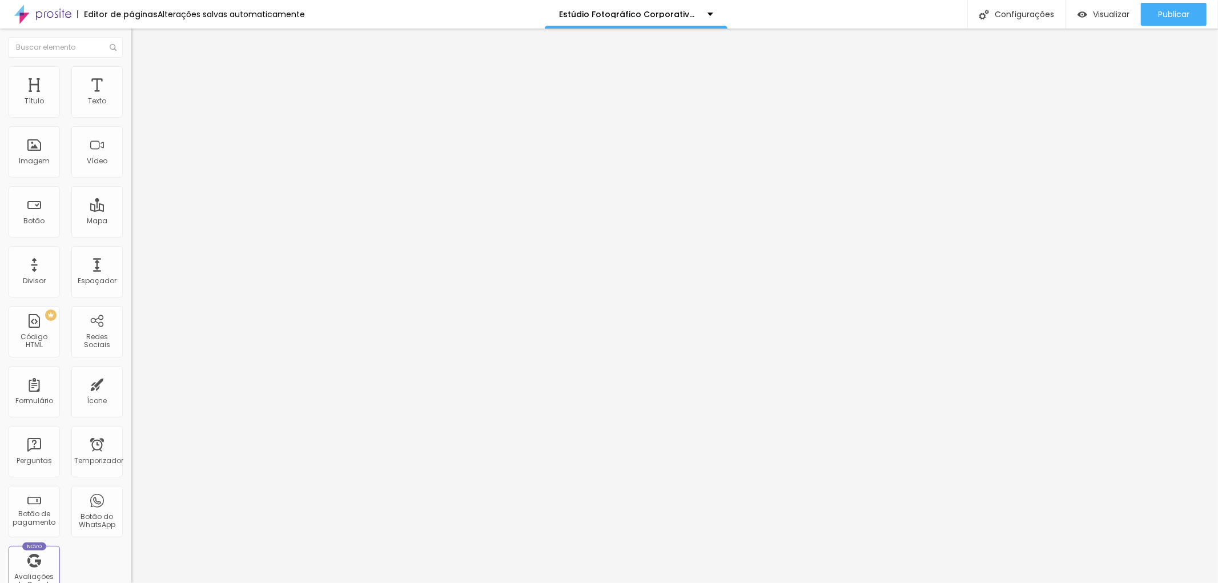
type input "54"
click at [131, 210] on input "range" at bounding box center [168, 214] width 74 height 9
click at [131, 110] on button "button" at bounding box center [139, 104] width 16 height 12
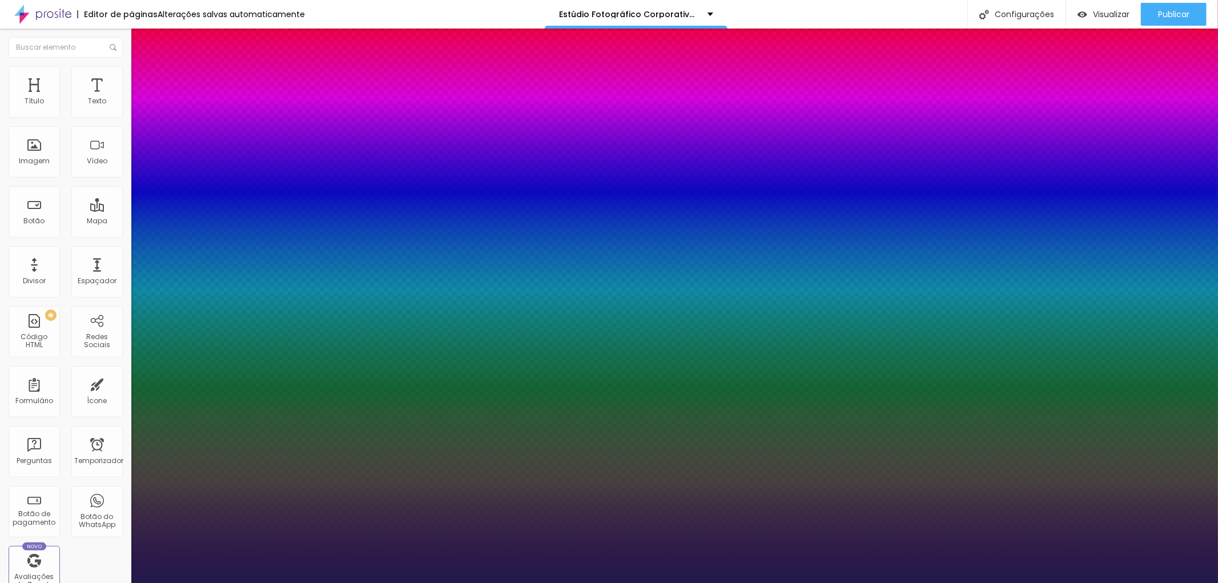
type input "1"
select select "OpenSans"
type input "1"
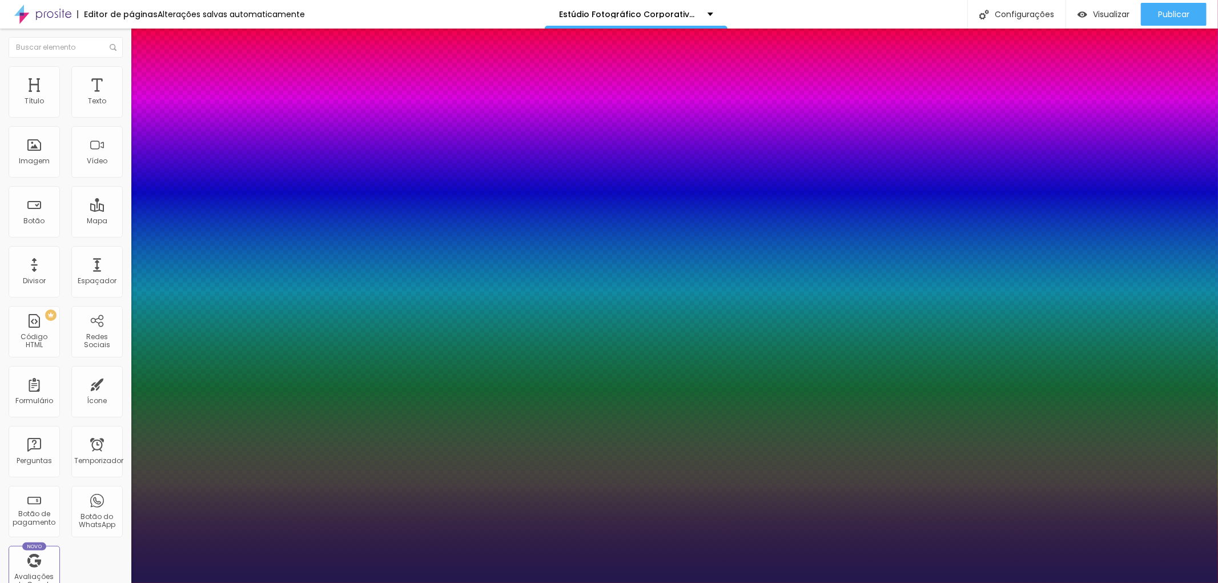
click at [343, 583] on div at bounding box center [609, 583] width 1218 height 0
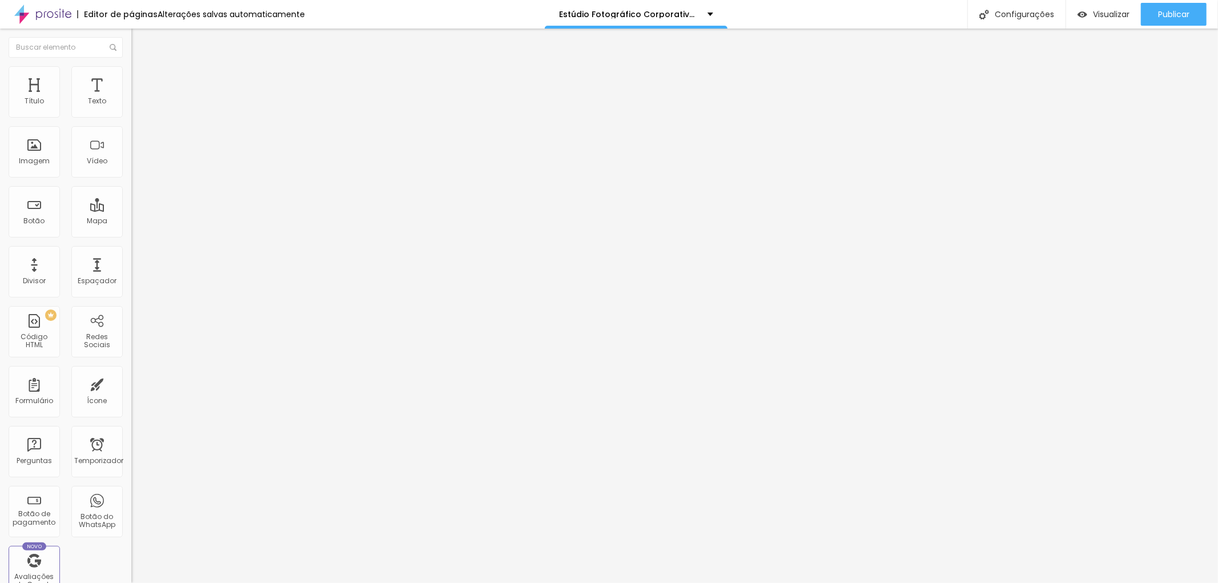
click at [131, 110] on button "button" at bounding box center [139, 104] width 16 height 12
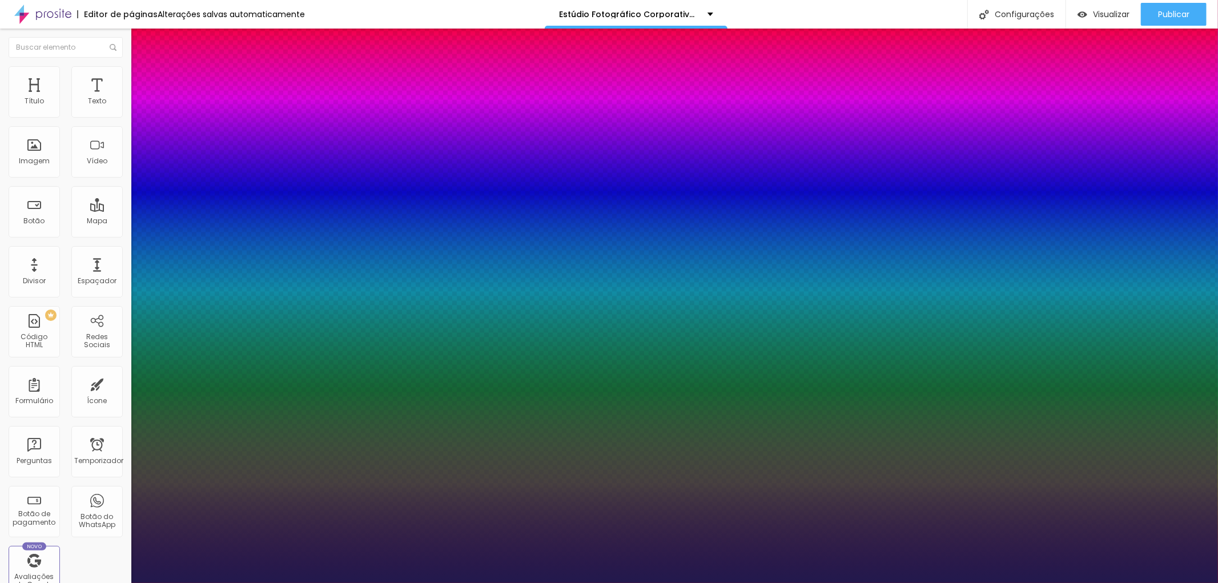
type input "1"
type input "18"
type input "1"
type input "20"
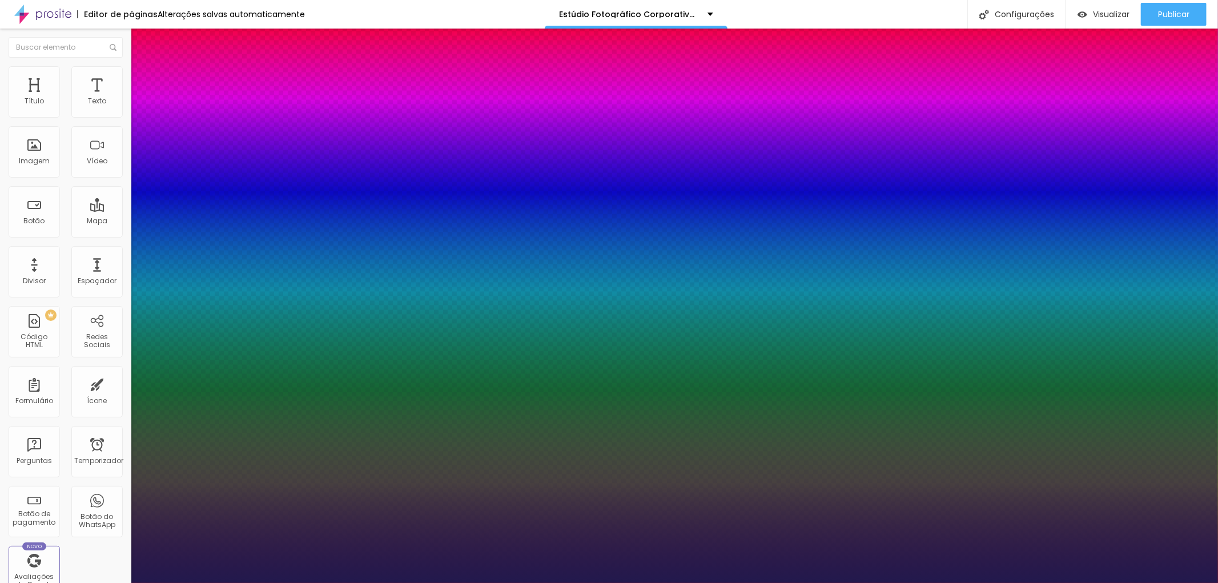
type input "20"
type input "1"
type input "26"
type input "1"
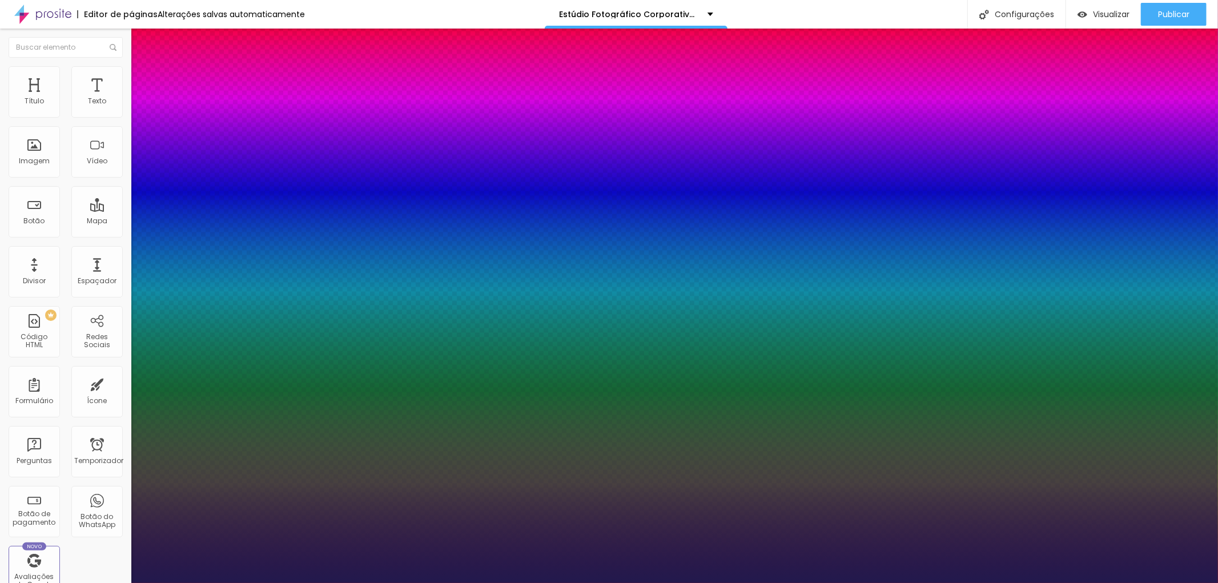
type input "25"
type input "1"
type input "23"
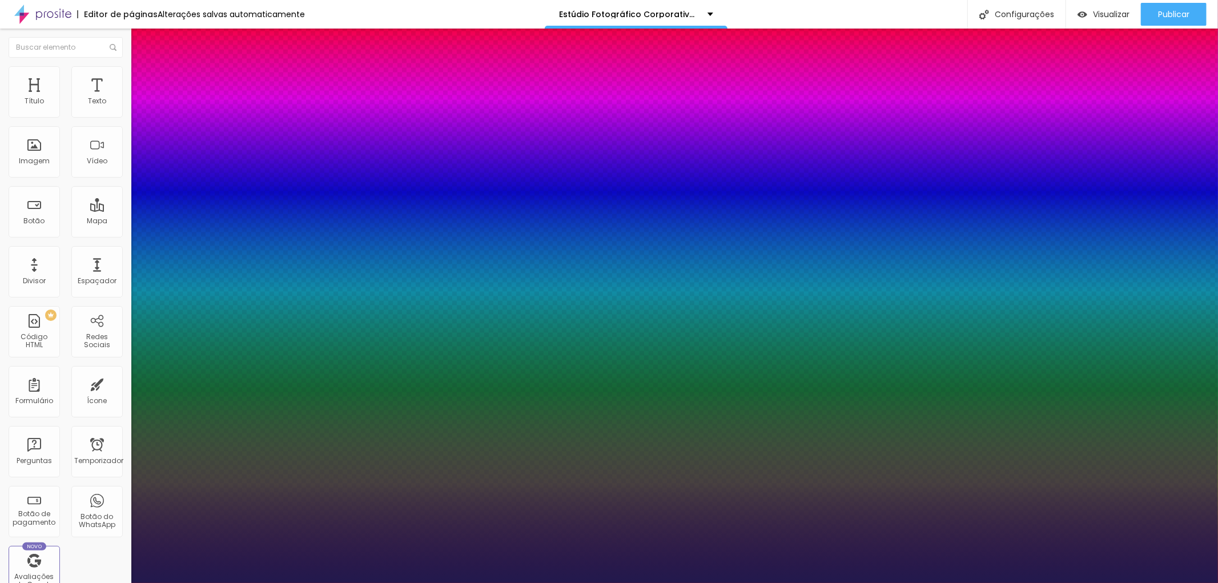
type input "1"
type input "20"
type input "1"
type input "16"
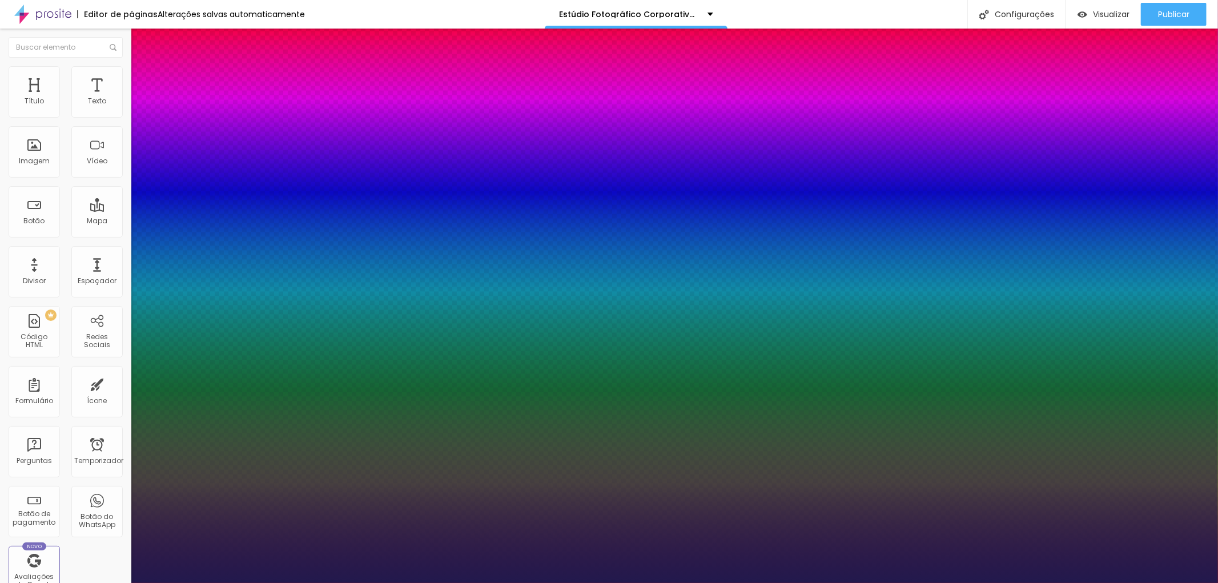
type input "16"
type input "1"
type input "15"
type input "1"
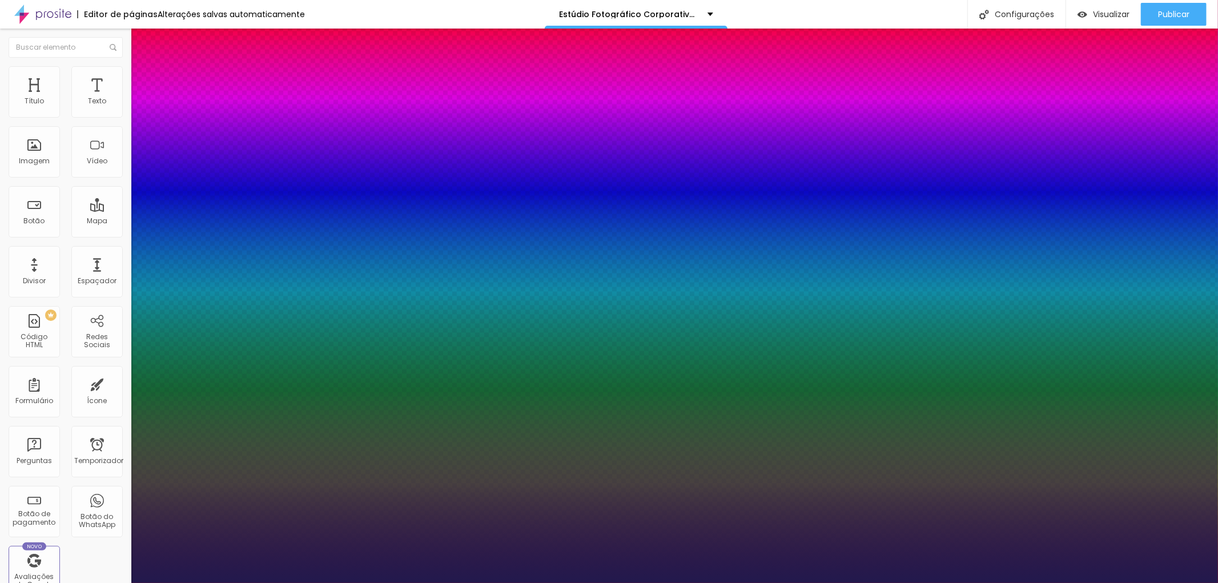
type input "14"
type input "1"
type input "15"
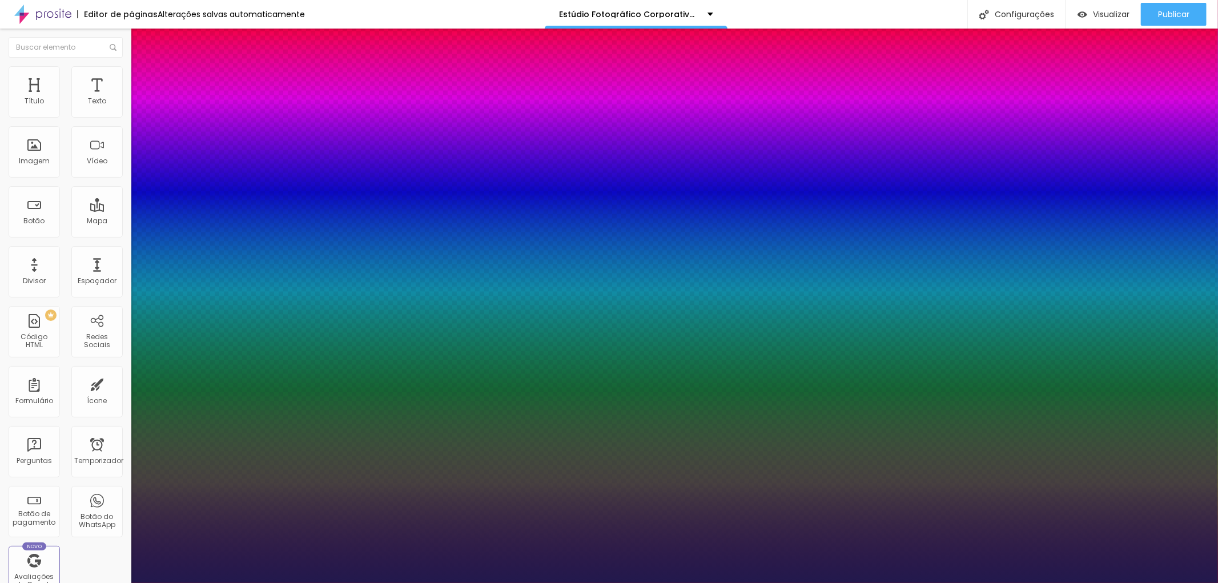
type input "1"
type input "16"
type input "1"
type input "17"
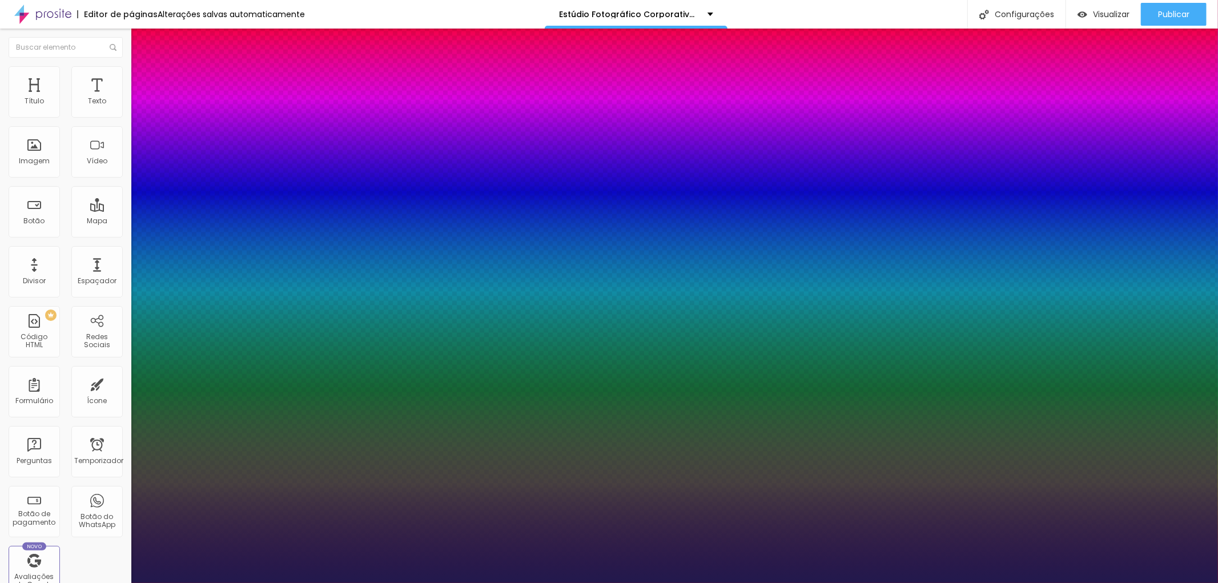
type input "17"
type input "1"
type input "18"
type input "1"
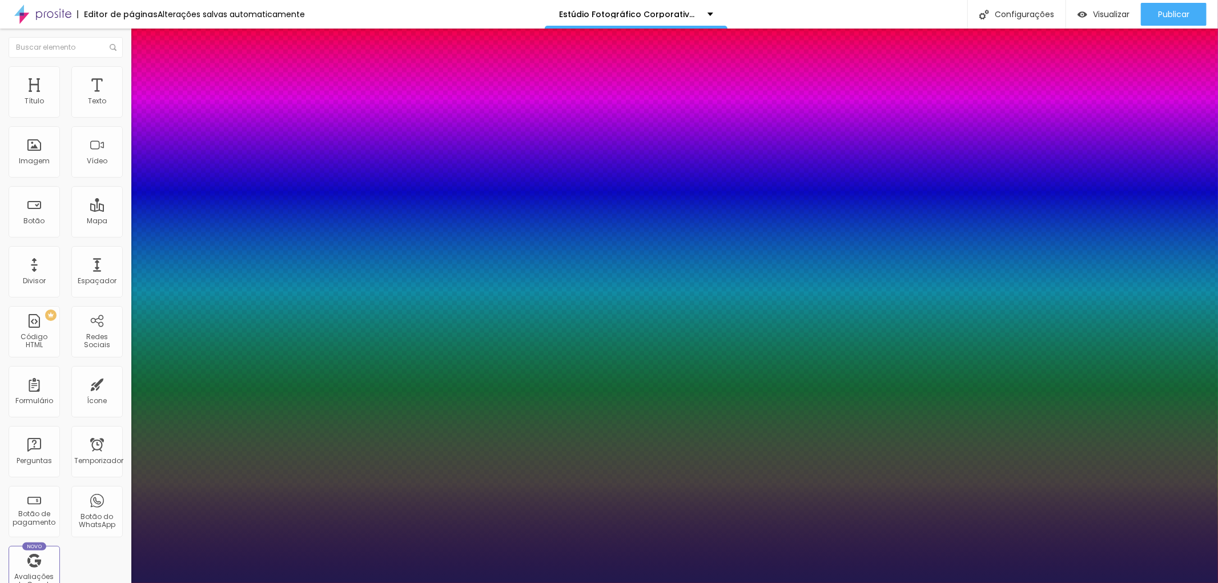
type input "19"
type input "1"
type input "20"
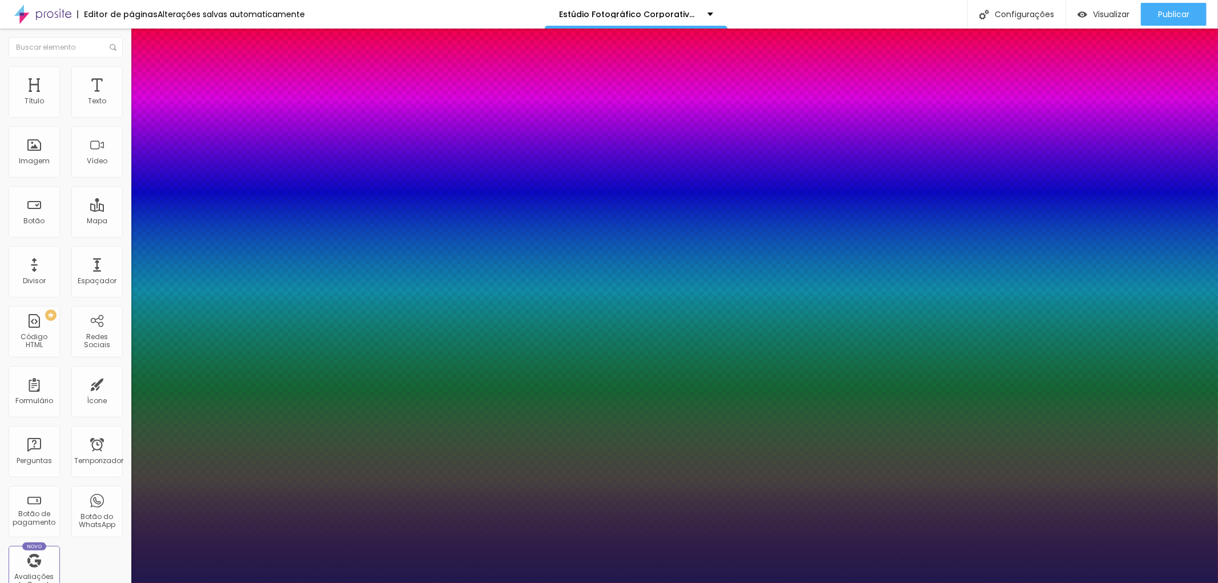
type input "1"
type input "19"
type input "1"
type input "18"
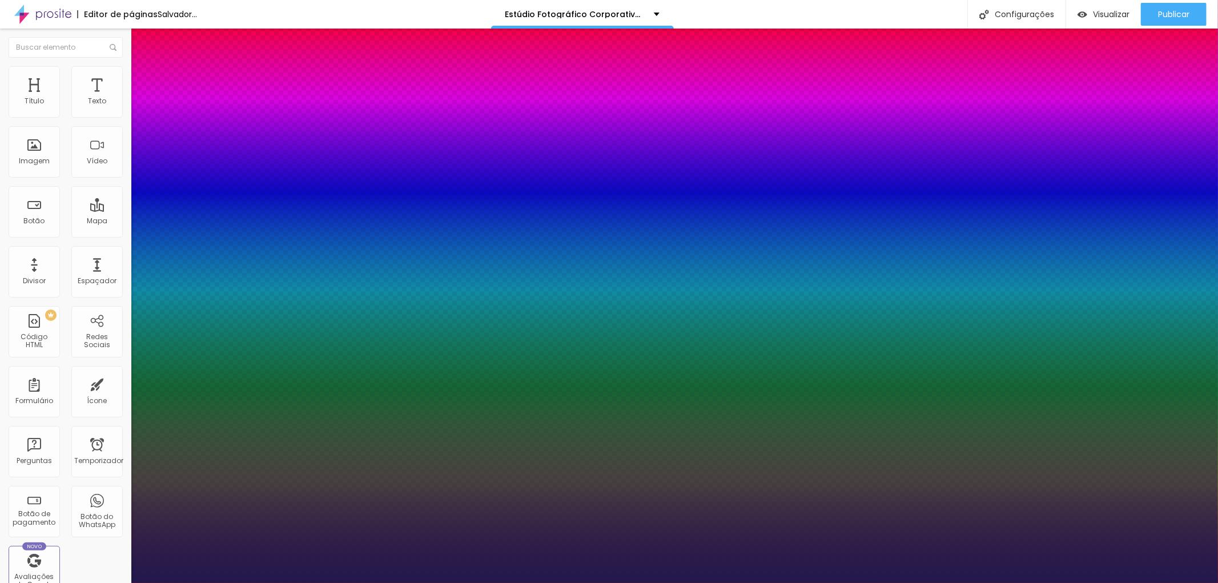
type input "18"
type input "1"
type input "18"
type input "1"
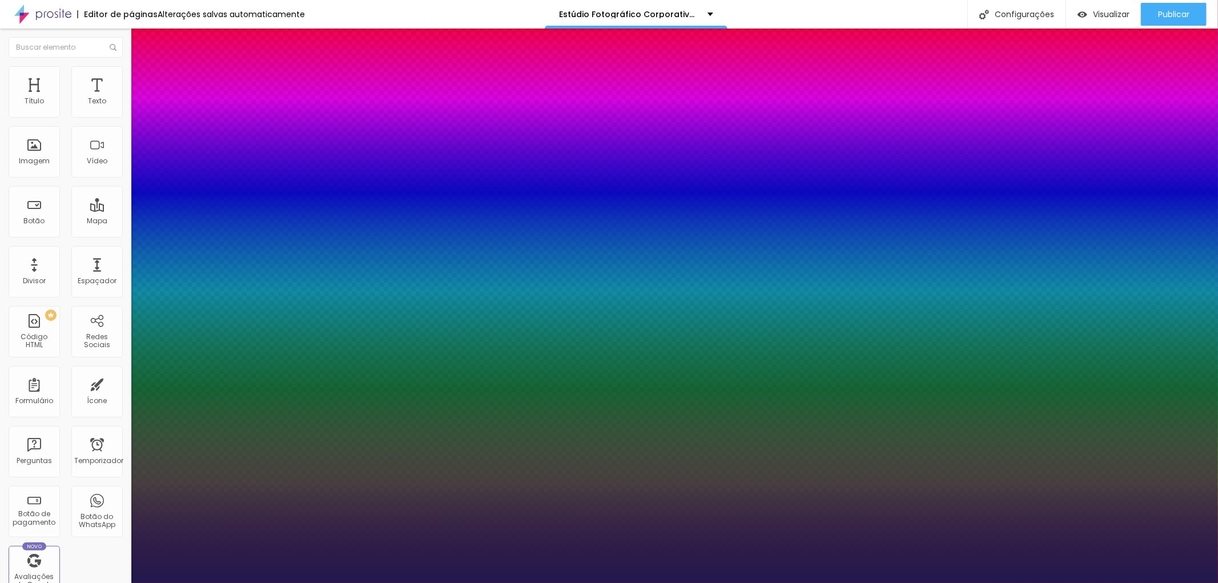
click at [542, 583] on div at bounding box center [609, 583] width 1218 height 0
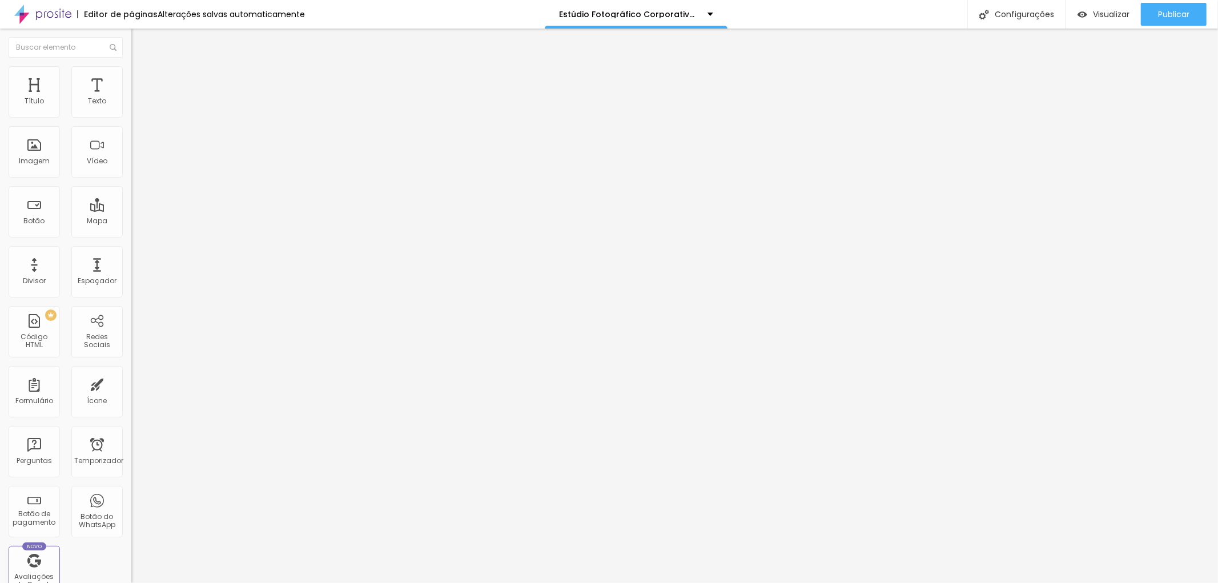
click at [142, 77] on font "Avançado" at bounding box center [161, 74] width 38 height 10
click at [142, 67] on font "Estilo" at bounding box center [151, 63] width 18 height 10
click at [131, 110] on button "button" at bounding box center [139, 104] width 16 height 12
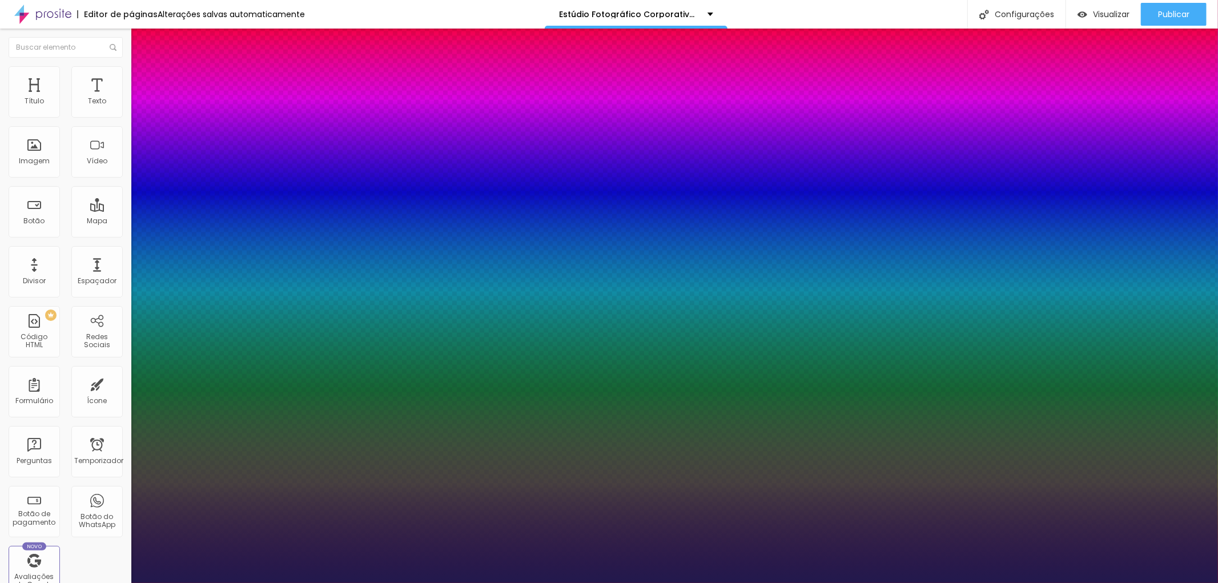
type input "1"
click at [655, 583] on div at bounding box center [609, 583] width 1218 height 0
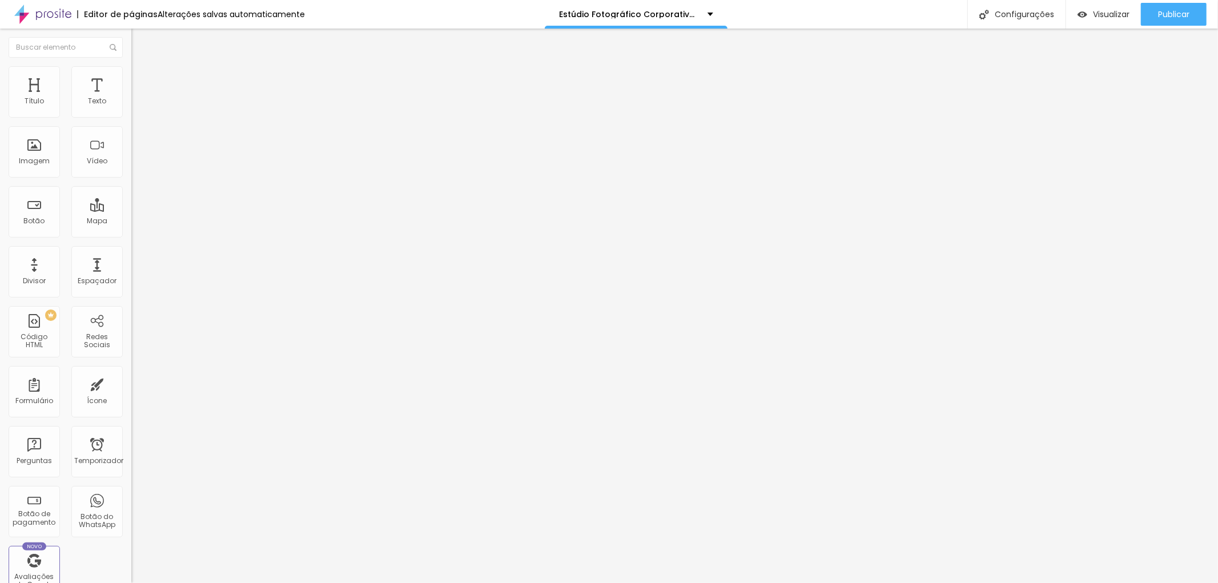
click at [131, 98] on font "Título 1" at bounding box center [150, 90] width 38 height 16
click at [142, 79] on font "Avançado" at bounding box center [161, 74] width 38 height 10
click at [131, 65] on img at bounding box center [136, 60] width 10 height 10
click at [131, 73] on img at bounding box center [136, 71] width 10 height 10
click at [142, 67] on font "Estilo" at bounding box center [151, 63] width 18 height 10
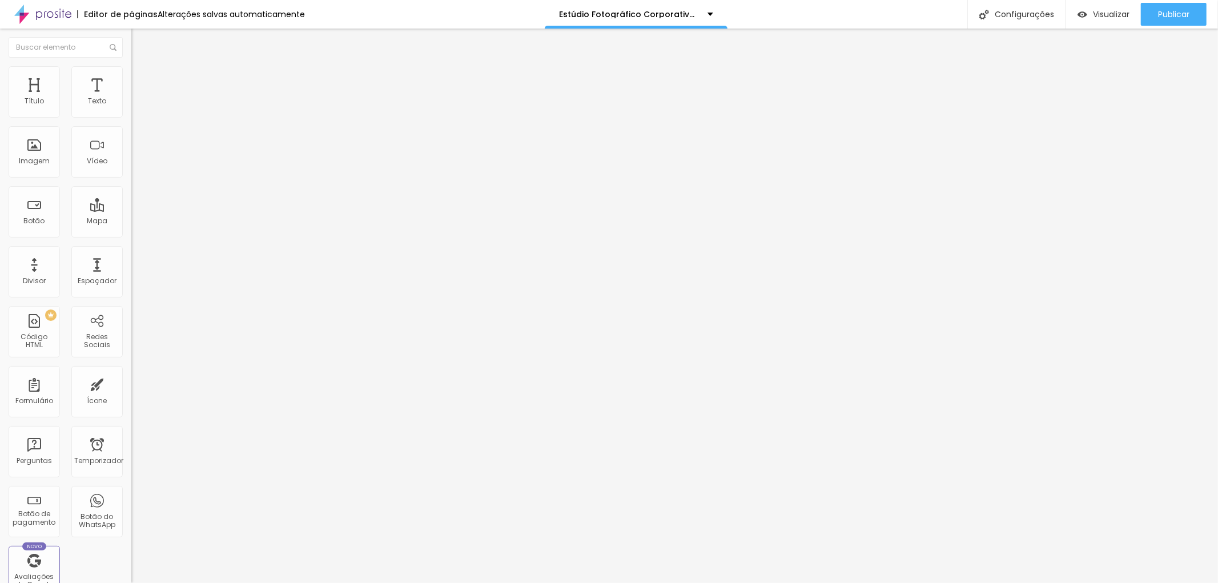
click at [131, 72] on li "Avançado" at bounding box center [196, 71] width 131 height 11
type input "7"
type input "5"
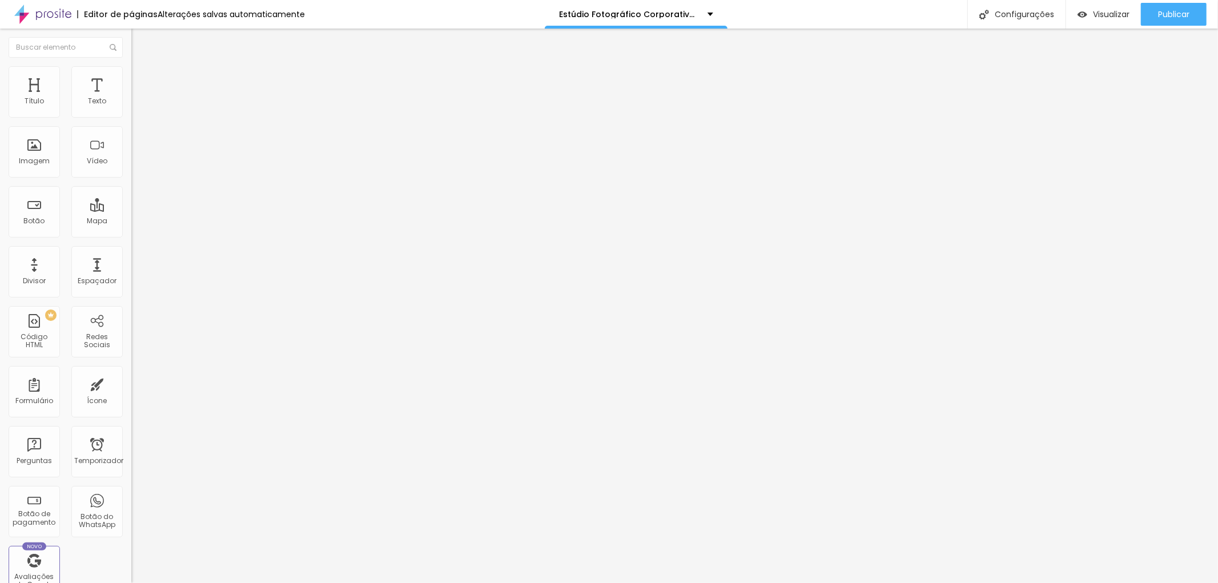
type input "2"
type input "4"
type input "5"
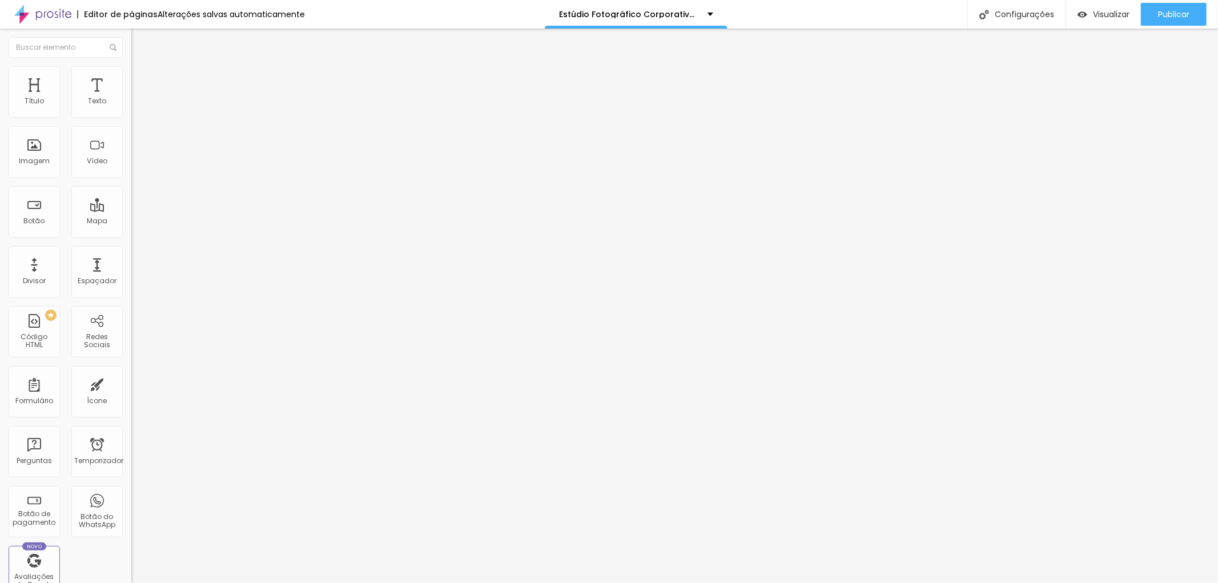
type input "5"
type input "6"
click at [131, 210] on input "range" at bounding box center [168, 214] width 74 height 9
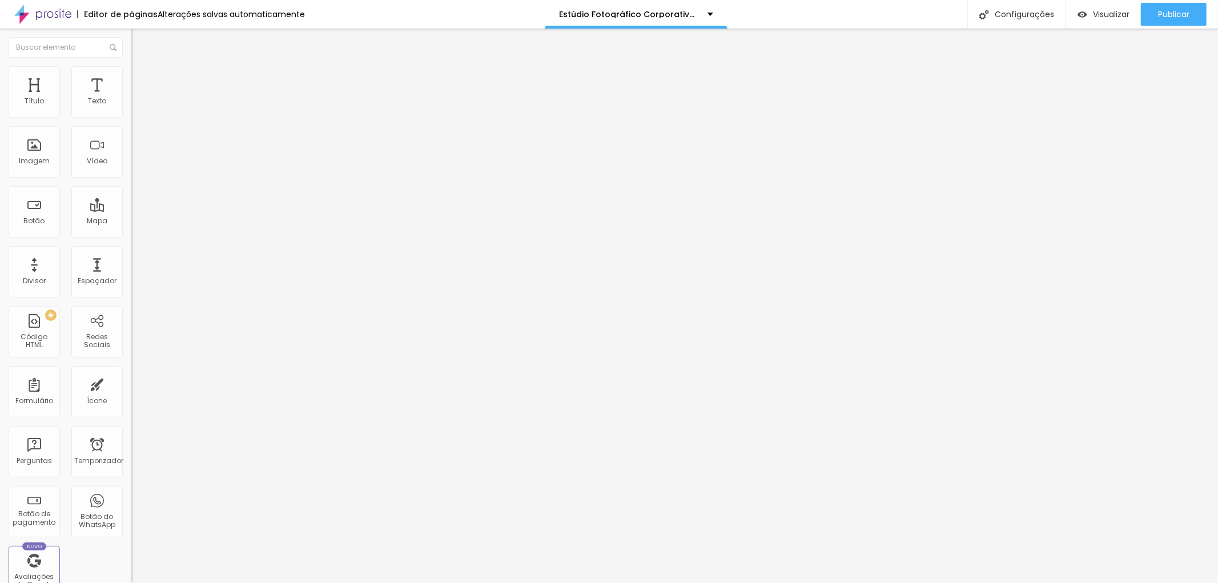
click at [131, 65] on img at bounding box center [136, 60] width 10 height 10
click at [131, 110] on button "button" at bounding box center [139, 104] width 16 height 12
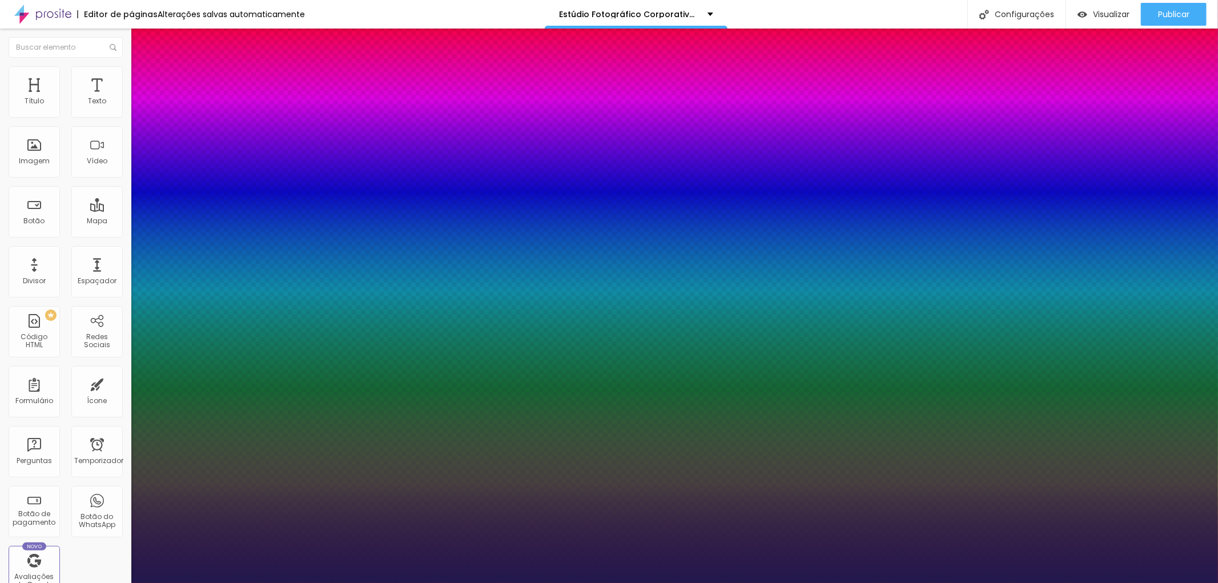
type input "1"
type input "12"
type input "1"
type input "14"
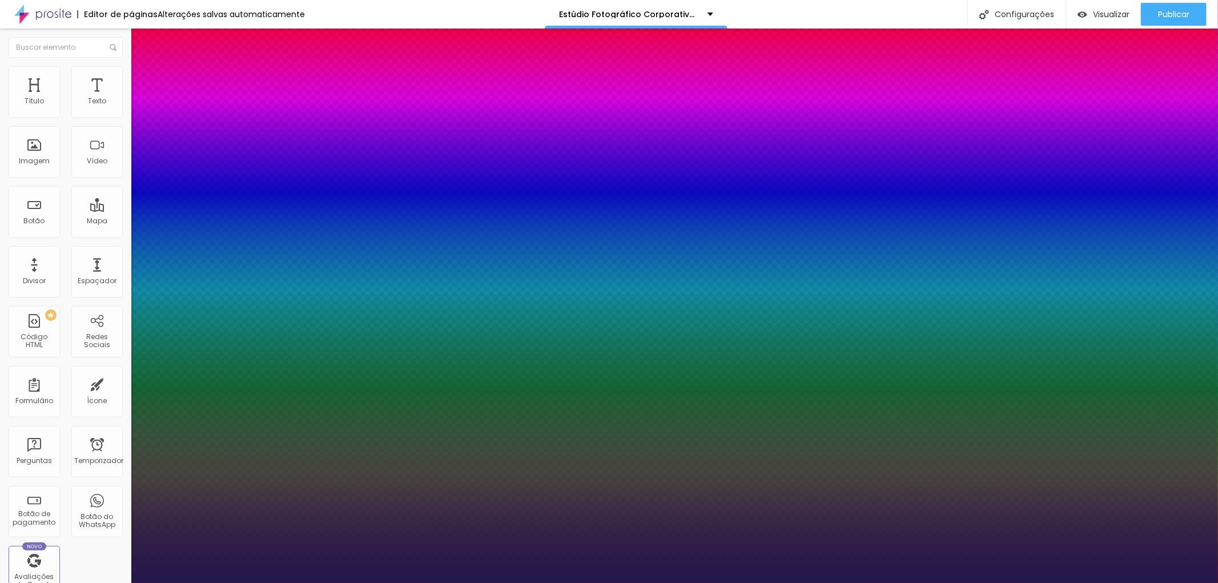
type input "14"
type input "1"
type input "15"
type input "1"
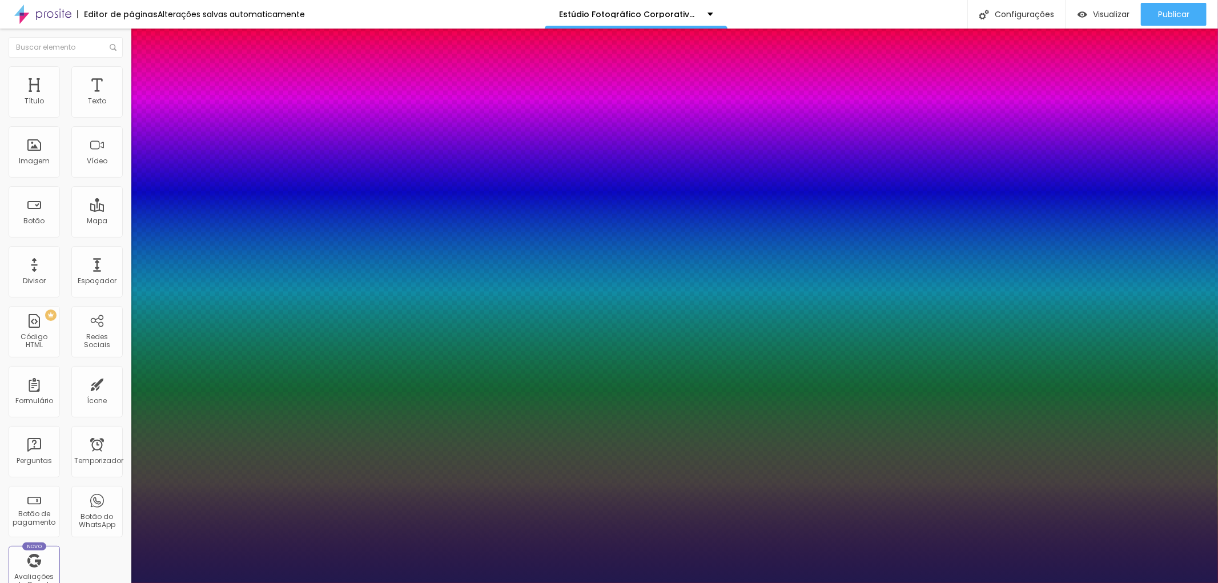
type input "17"
type input "1"
type input "18"
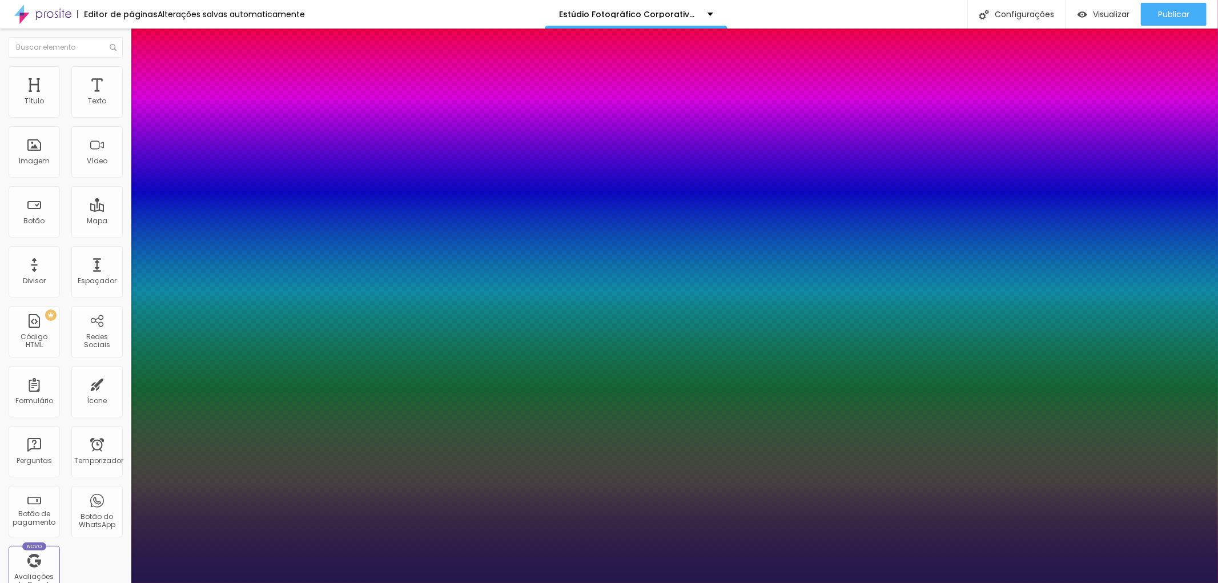
type input "1"
type input "17"
type input "1"
type input "16"
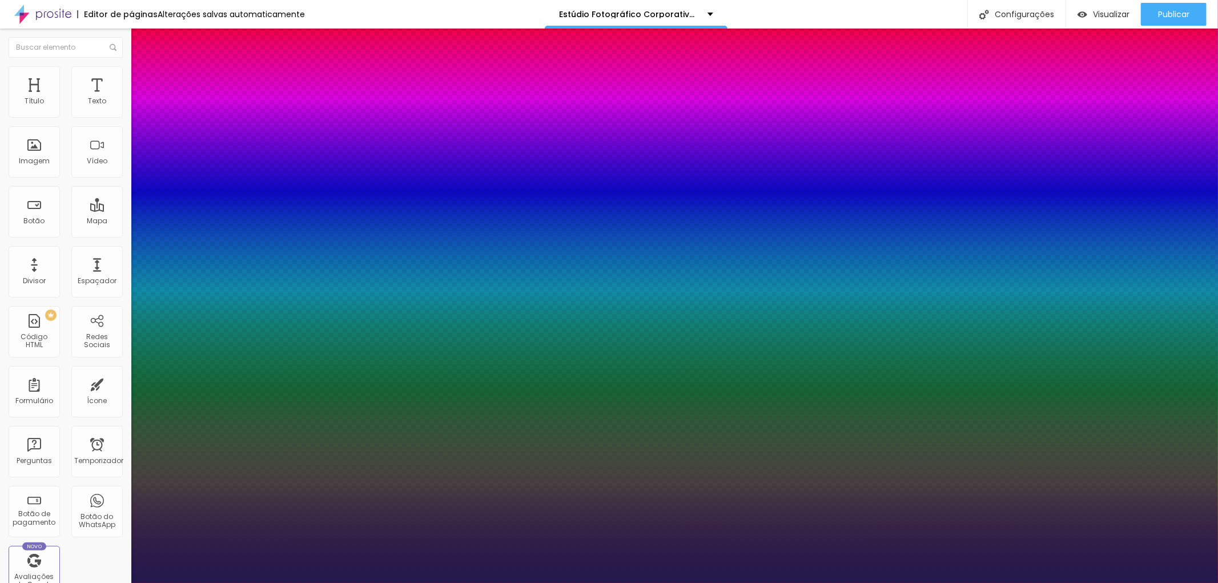
type input "16"
type input "1"
type input "15"
type input "1"
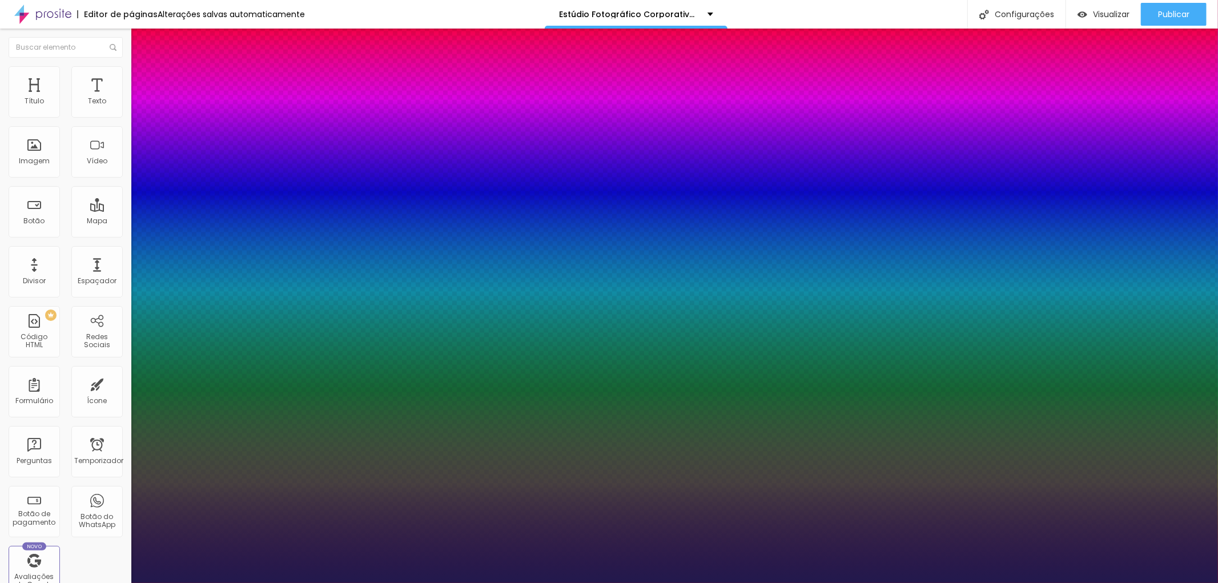
type input "17"
type input "1"
type input "17"
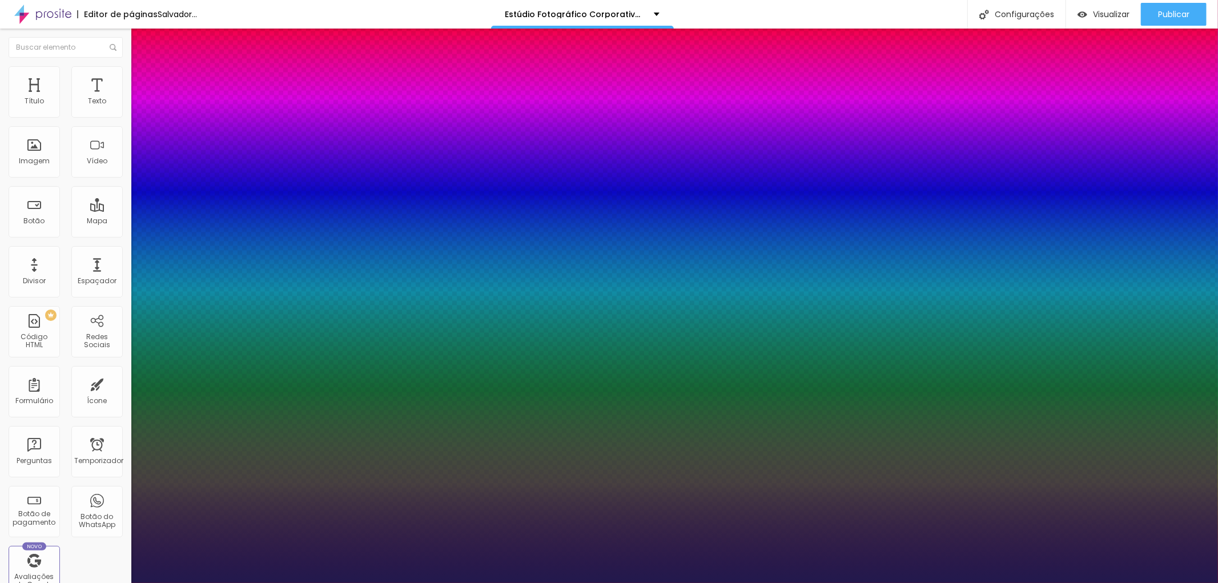
type input "1"
drag, startPoint x: 257, startPoint y: 193, endPoint x: 246, endPoint y: 192, distance: 11.4
type input "8"
type input "1"
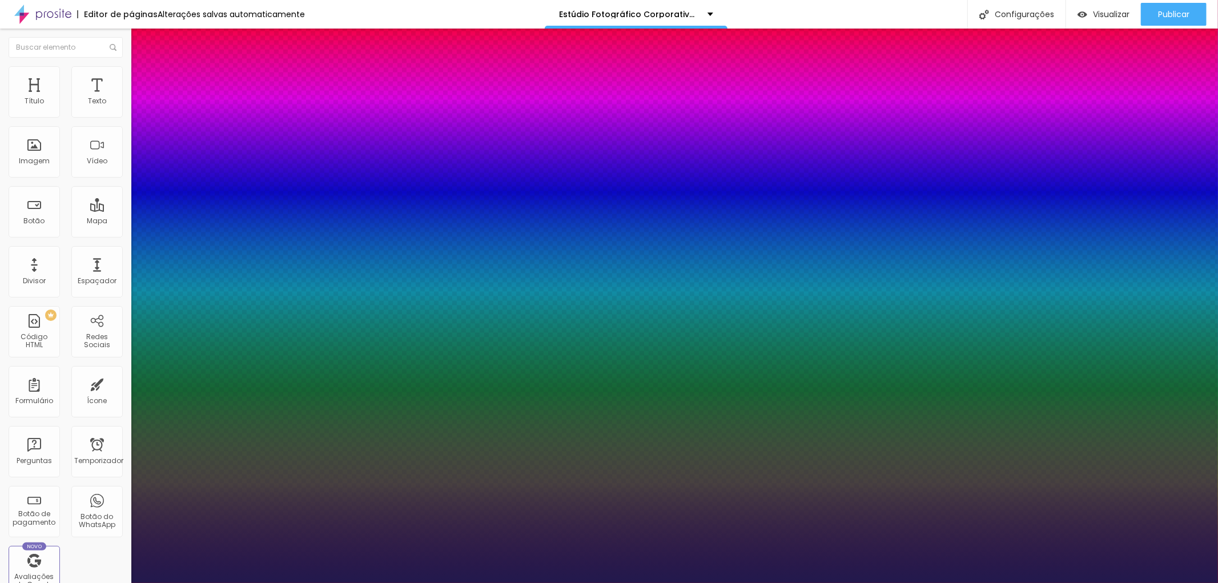
type input "1"
type input "16"
type input "1"
type input "16"
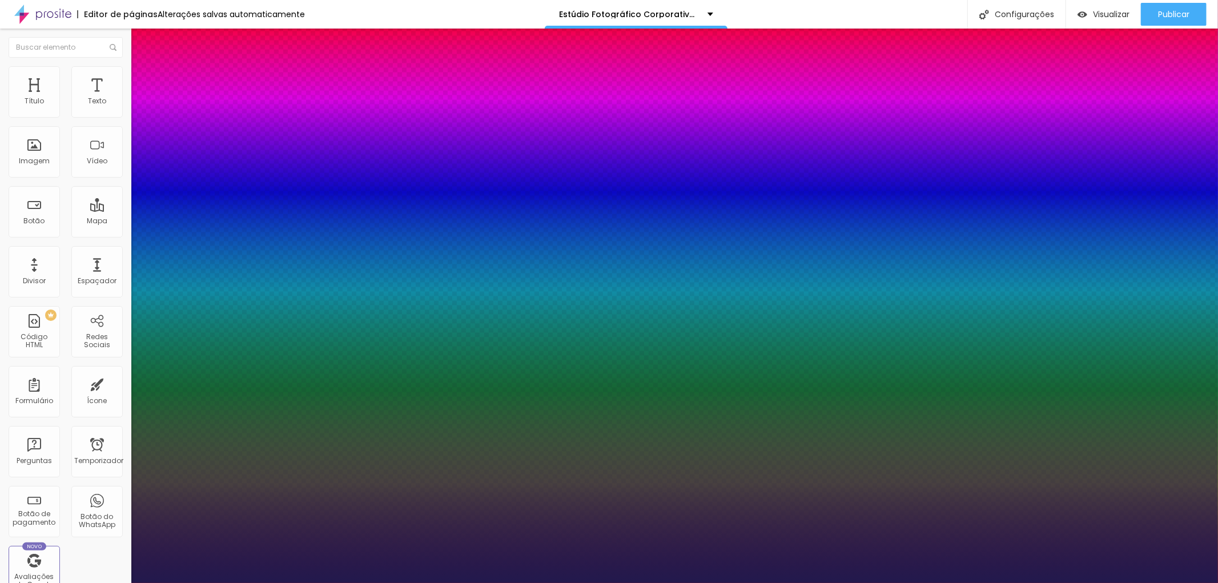
click at [303, 583] on div at bounding box center [609, 583] width 1218 height 0
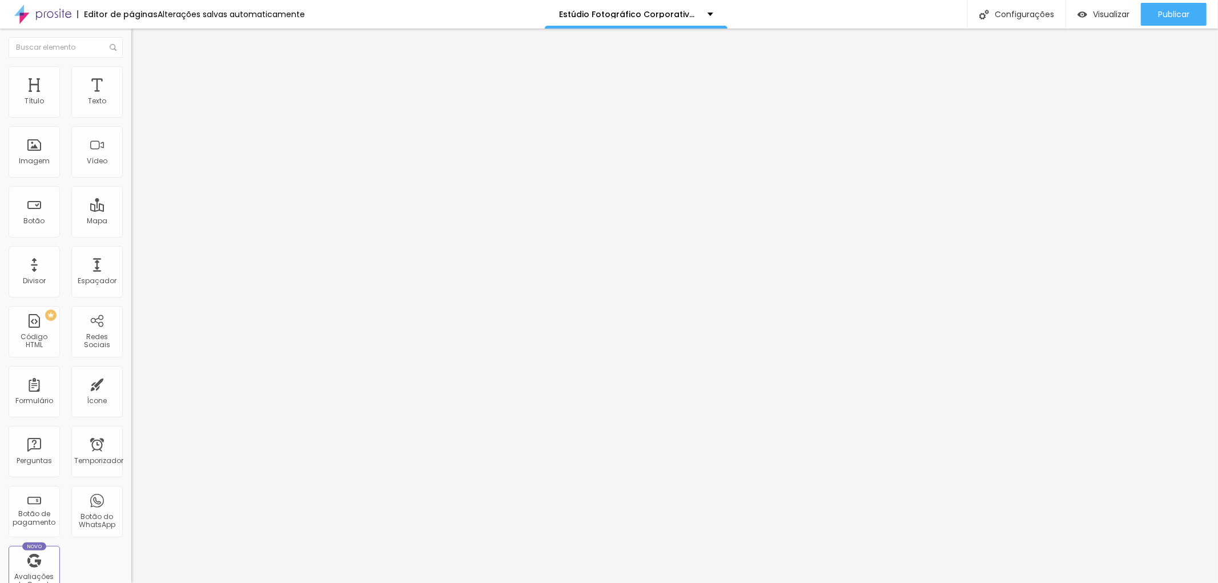
click at [131, 71] on img at bounding box center [136, 71] width 10 height 10
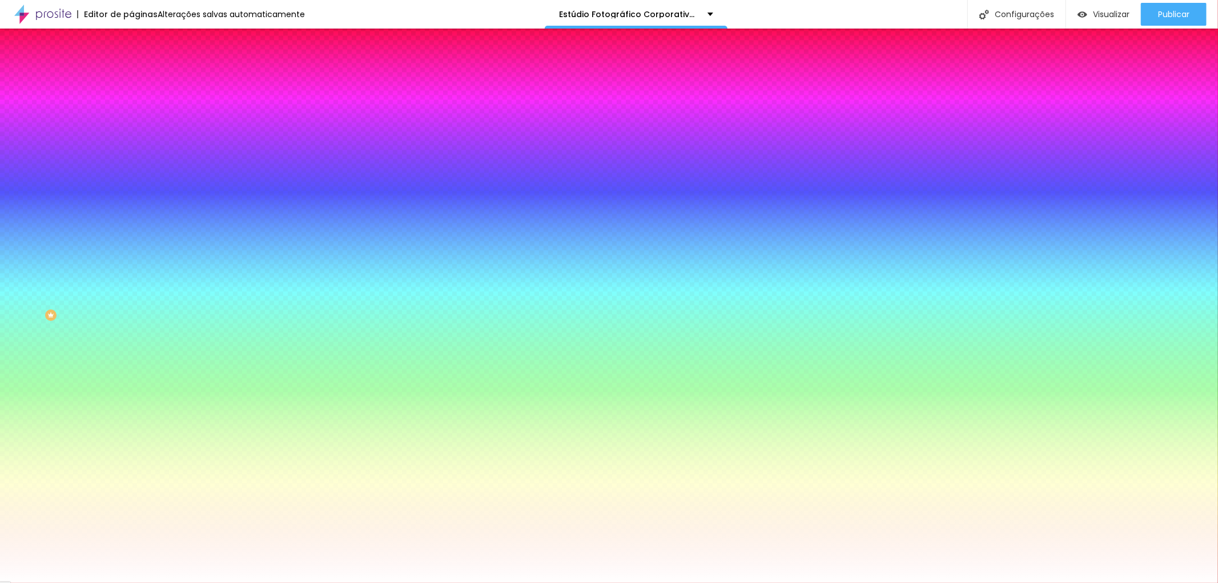
click at [131, 78] on img at bounding box center [136, 83] width 10 height 10
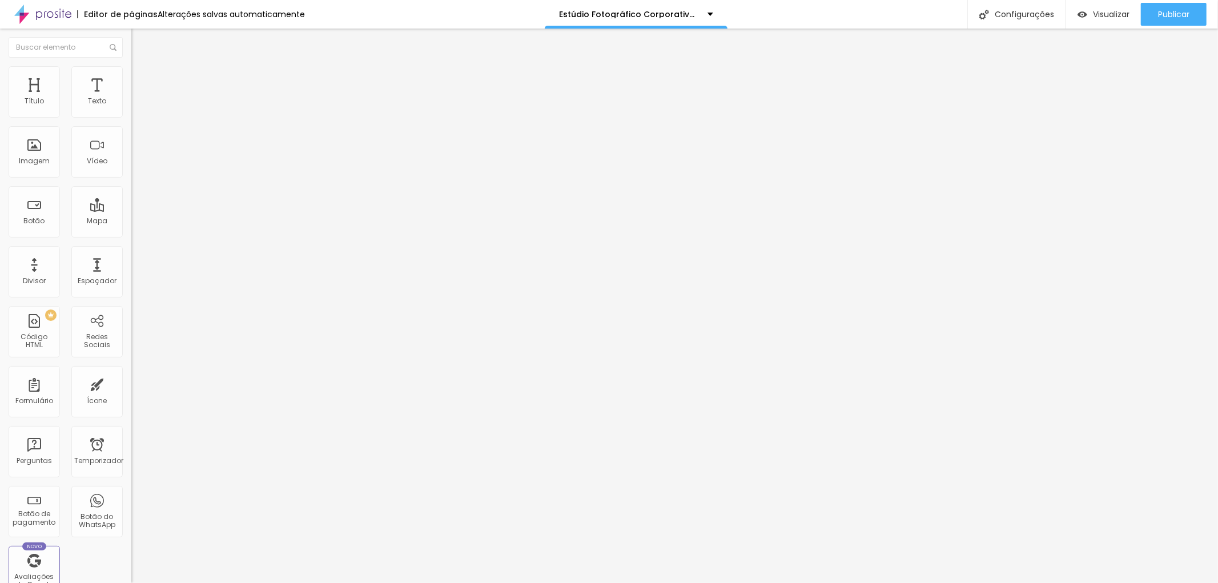
click at [140, 43] on img "button" at bounding box center [144, 41] width 9 height 9
click at [131, 107] on input "Retrato de Perfil Profissional em [GEOGRAPHIC_DATA]" at bounding box center [199, 101] width 137 height 11
click at [131, 107] on input "O seu Retrato de Perfil Profissional em [GEOGRAPHIC_DATA]" at bounding box center [199, 101] width 137 height 11
type input "O Seu Retrato de Perfil Profissional em [GEOGRAPHIC_DATA]"
click at [131, 71] on li "Estilo" at bounding box center [196, 71] width 131 height 11
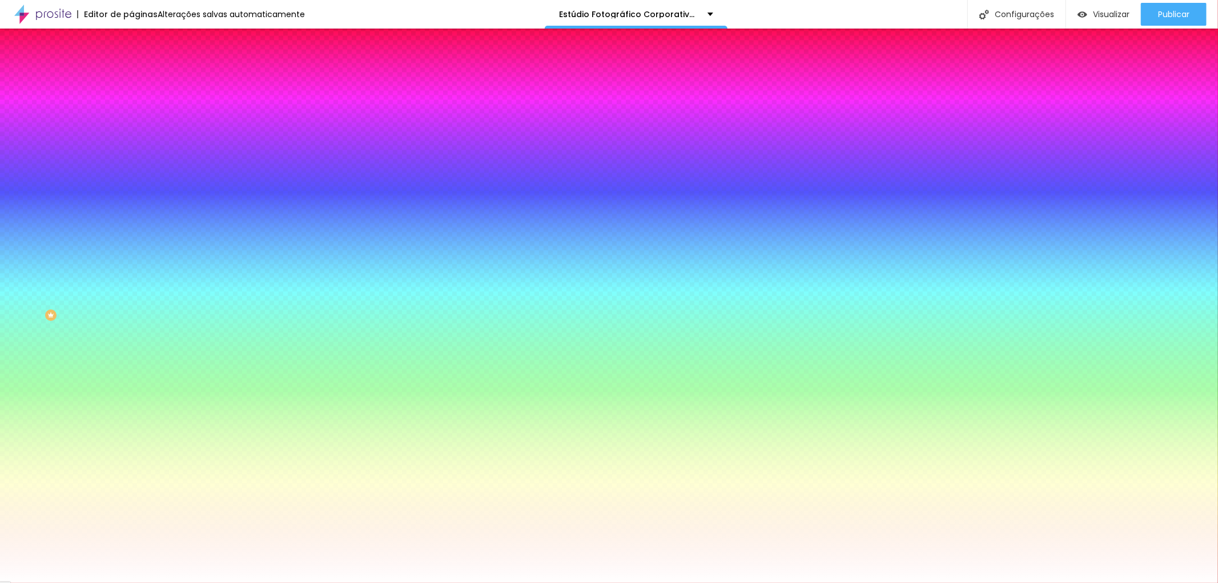
click at [136, 377] on icon "button" at bounding box center [140, 381] width 8 height 8
click at [131, 367] on font "Cor de fundo" at bounding box center [154, 372] width 46 height 10
click at [131, 229] on img at bounding box center [196, 294] width 131 height 131
click at [131, 420] on div "#FFFFFF" at bounding box center [196, 425] width 131 height 11
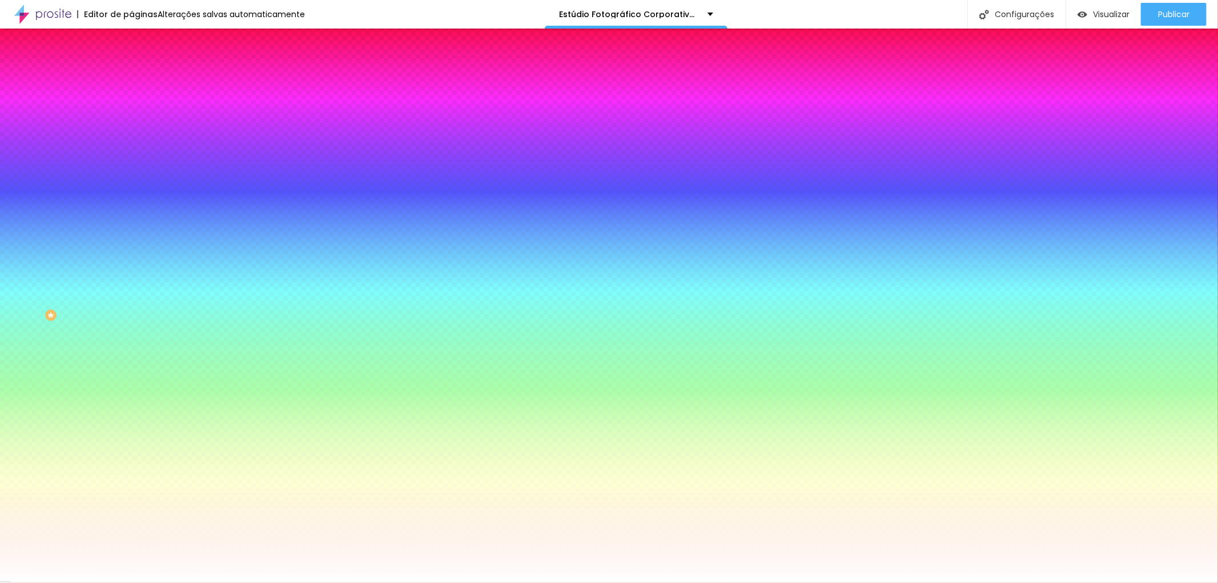
click at [131, 420] on input "#FFFFFF" at bounding box center [199, 425] width 137 height 11
click at [136, 452] on icon "button" at bounding box center [139, 455] width 7 height 7
type input "1"
type input "2"
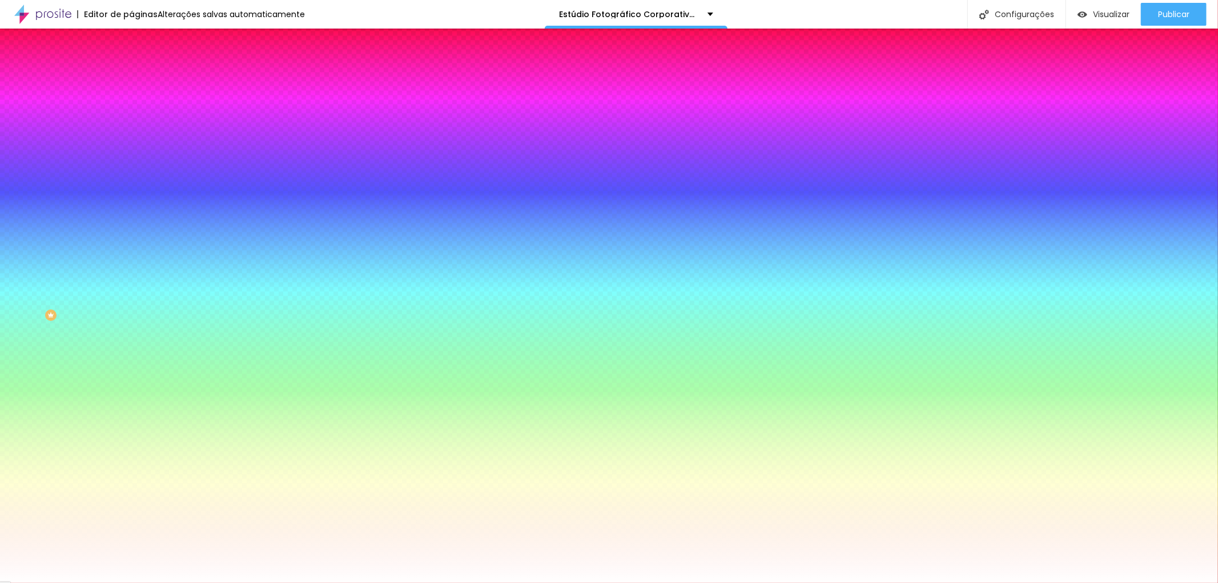
type input "2"
type input "3"
drag, startPoint x: 122, startPoint y: 339, endPoint x: 145, endPoint y: 332, distance: 23.9
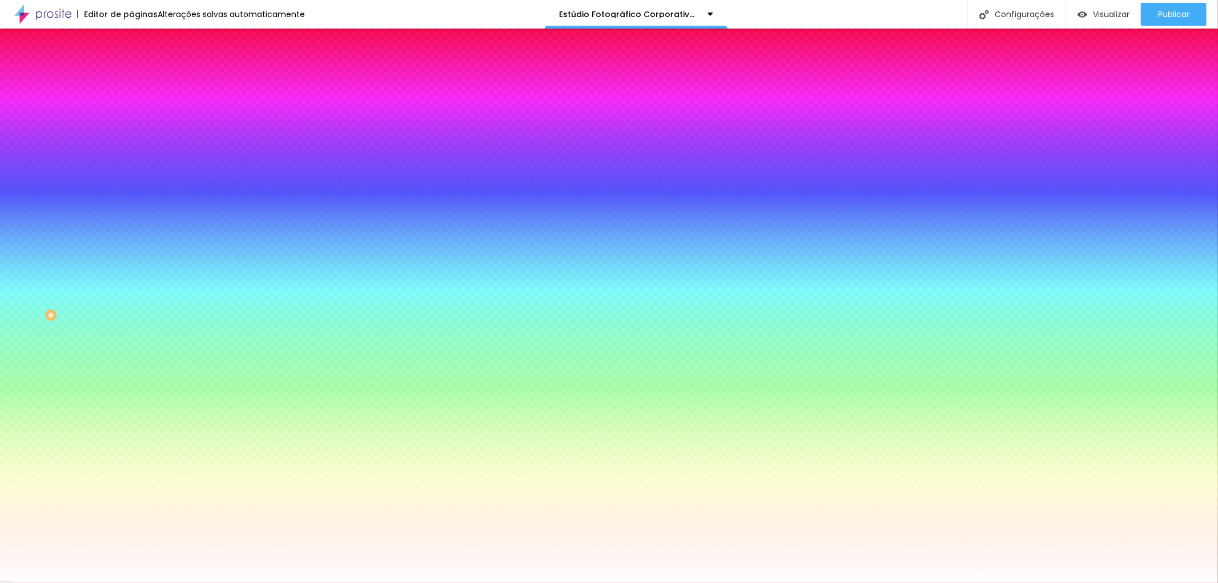
click at [1053, 583] on div at bounding box center [609, 583] width 1218 height 0
